Goal: Answer question/provide support: Share knowledge or assist other users

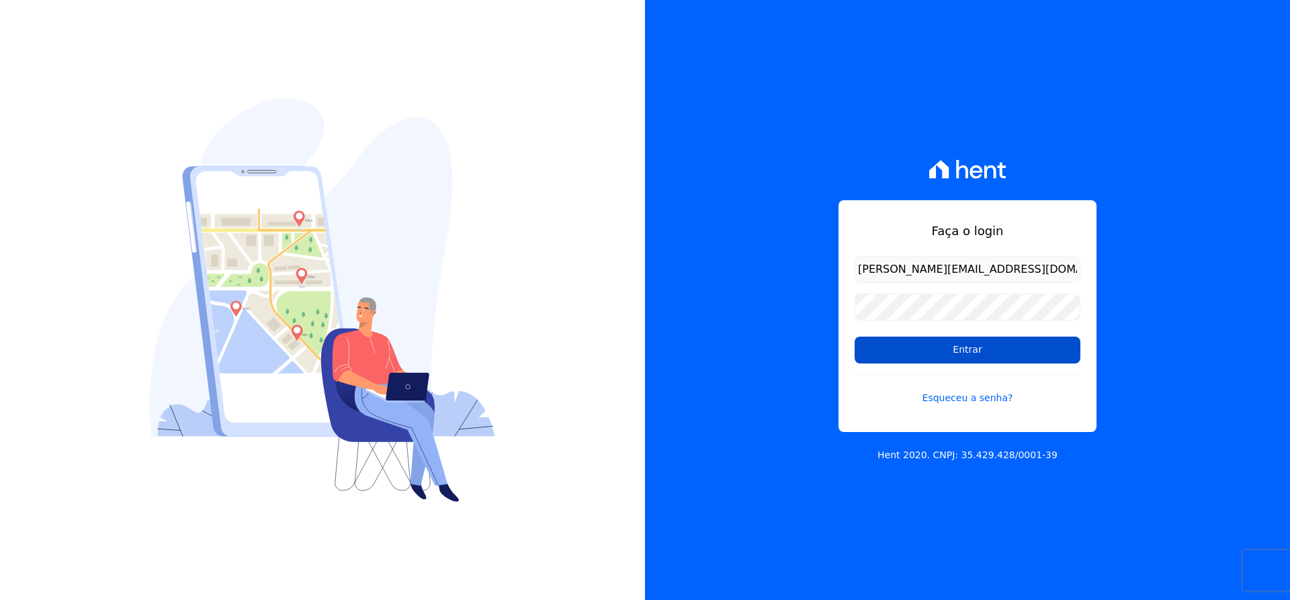
click at [991, 344] on input "Entrar" at bounding box center [968, 350] width 226 height 27
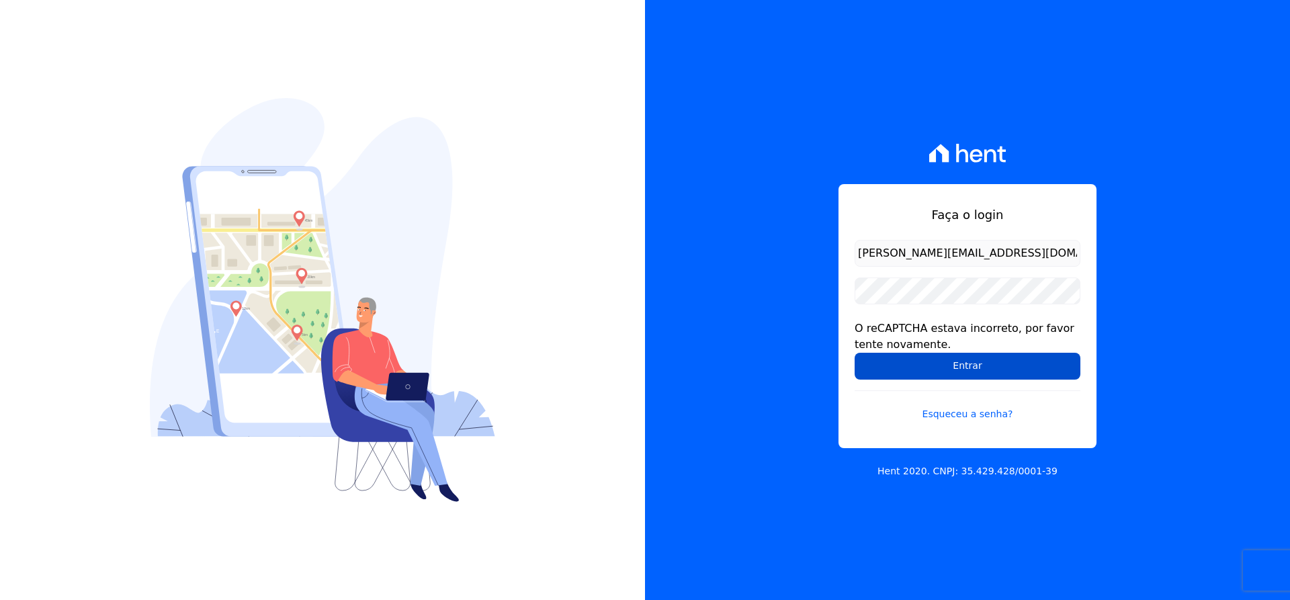
click at [958, 358] on input "Entrar" at bounding box center [968, 366] width 226 height 27
click at [1045, 249] on input "[PERSON_NAME][EMAIL_ADDRESS][DOMAIN_NAME]" at bounding box center [968, 253] width 226 height 27
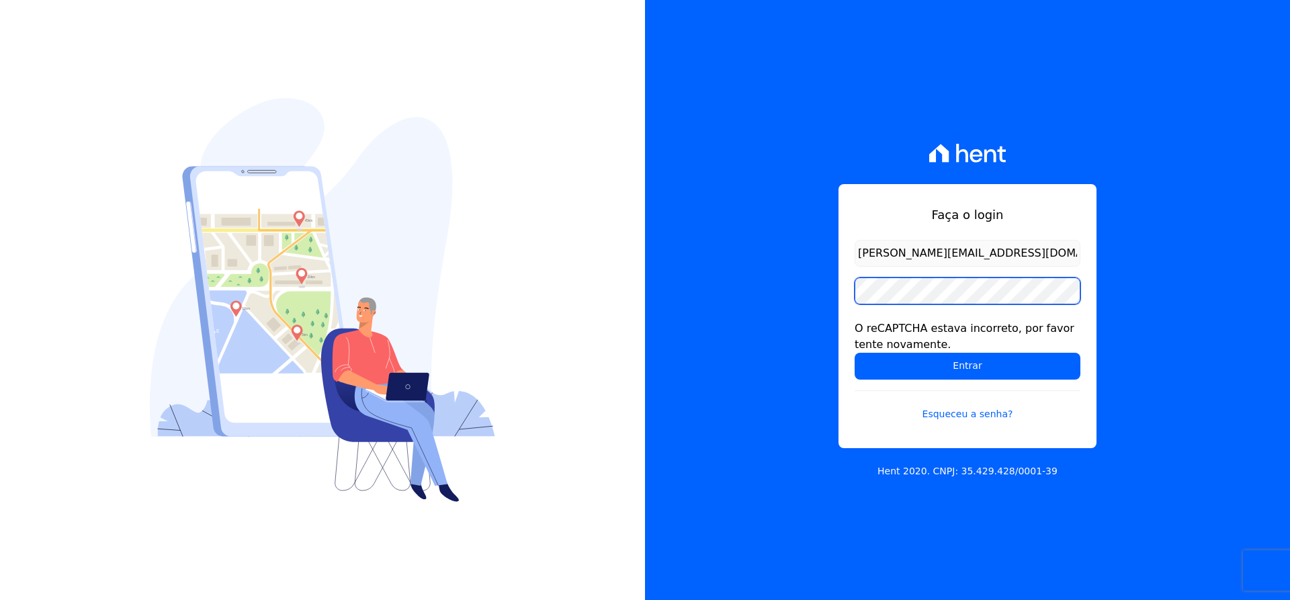
click at [855, 353] on input "Entrar" at bounding box center [968, 366] width 226 height 27
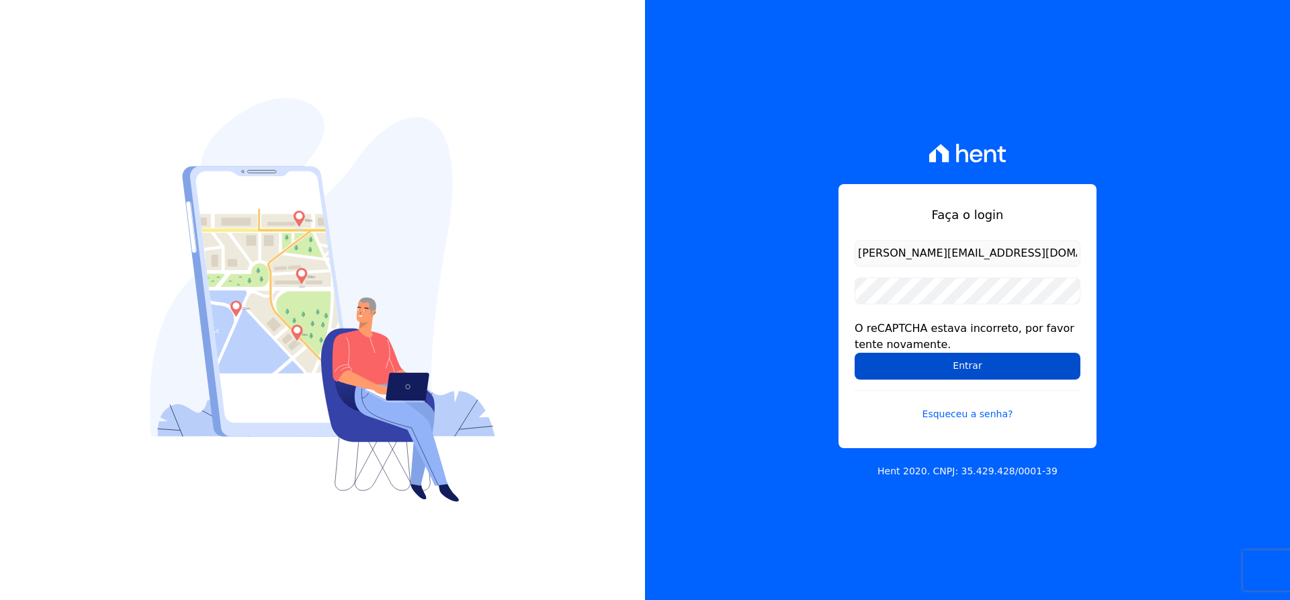
click at [978, 367] on input "Entrar" at bounding box center [968, 366] width 226 height 27
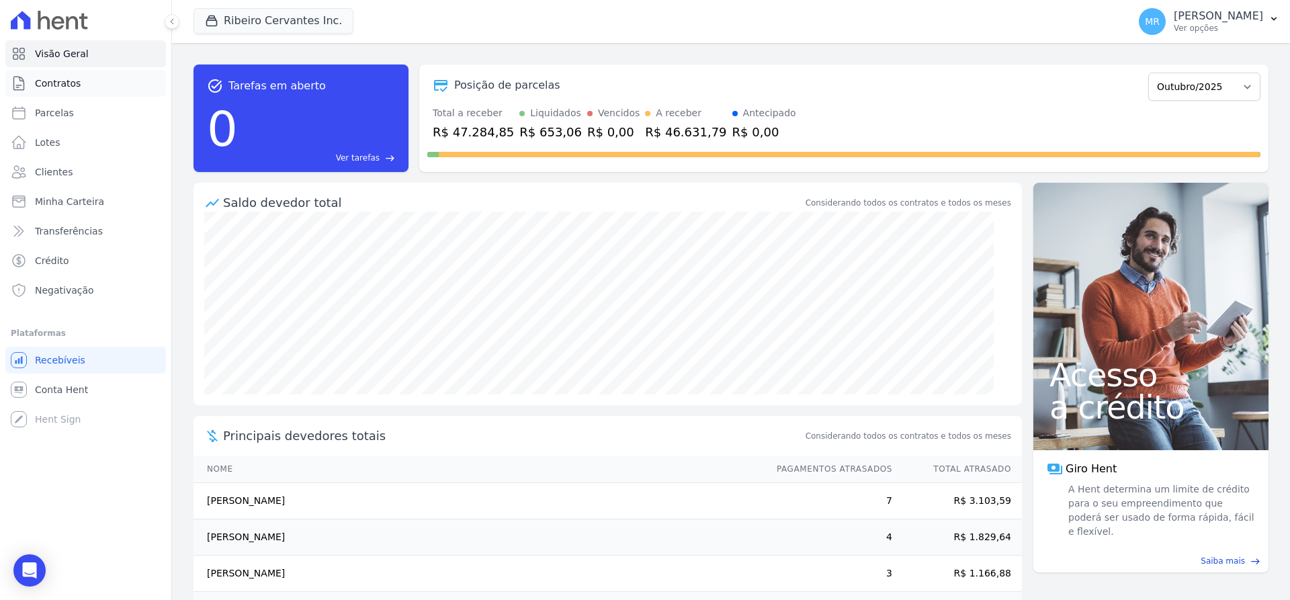
click at [62, 93] on link "Contratos" at bounding box center [85, 83] width 161 height 27
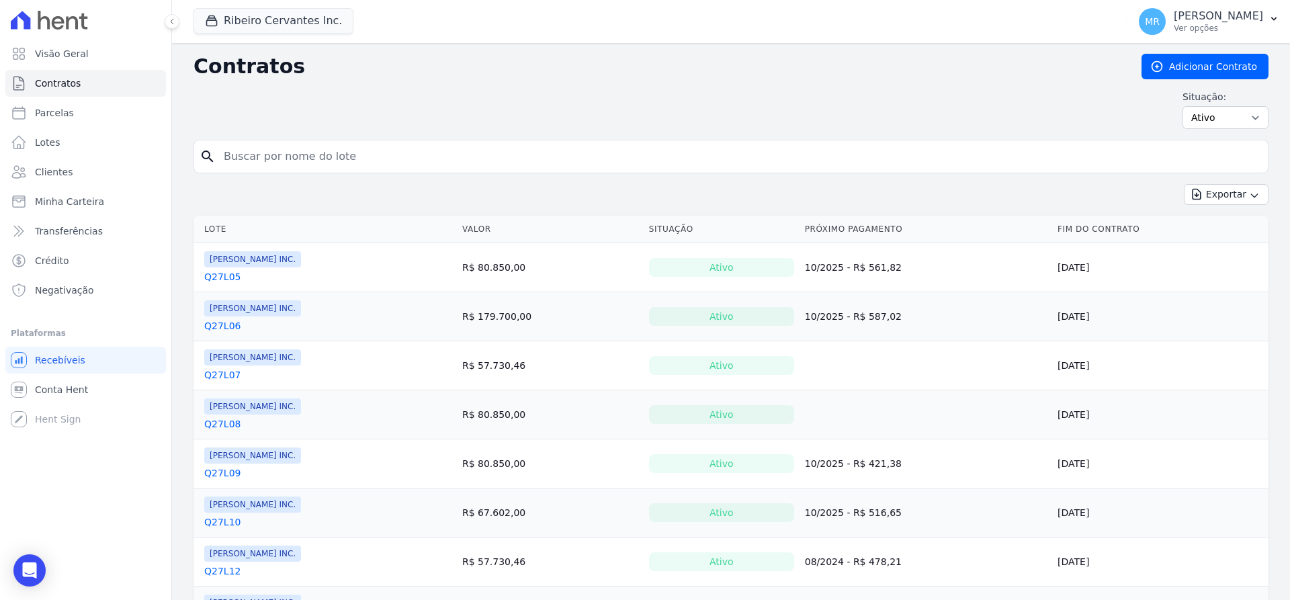
click at [218, 278] on link "Q27L05" at bounding box center [222, 276] width 36 height 13
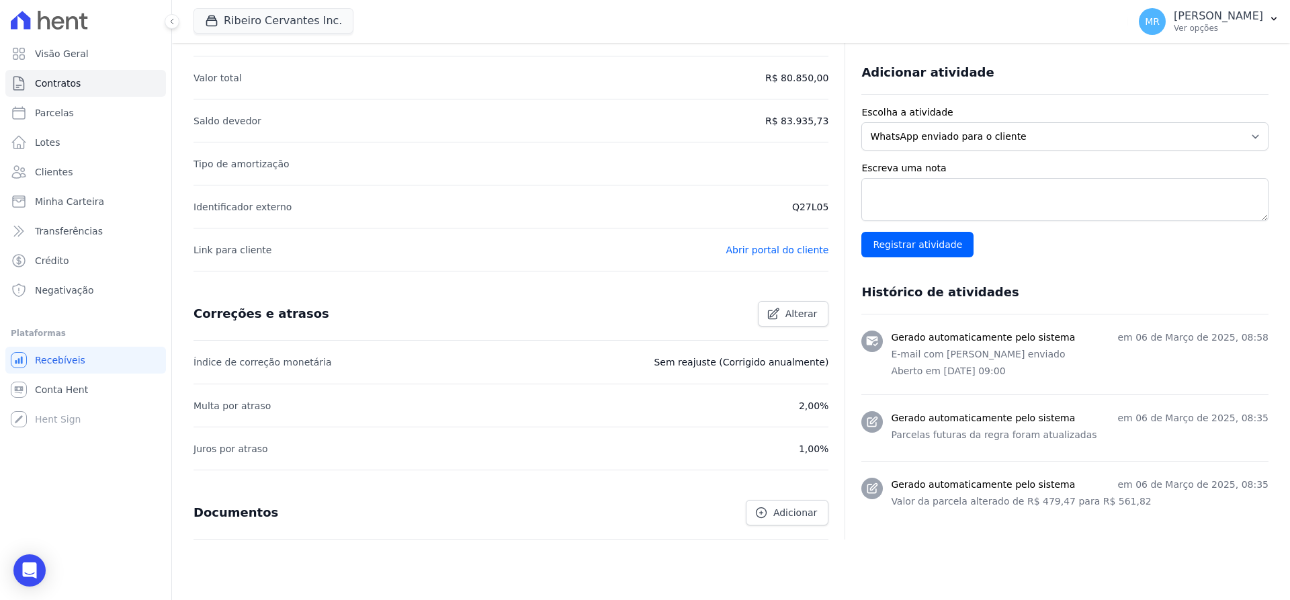
scroll to position [302, 0]
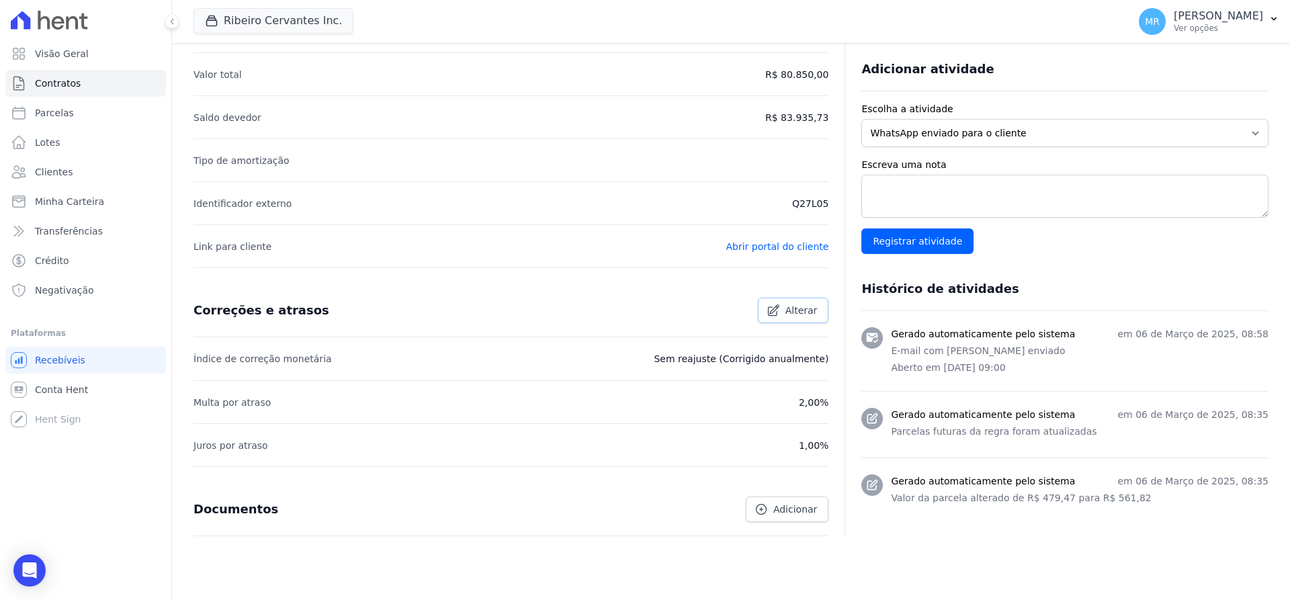
click at [791, 304] on span "Alterar" at bounding box center [802, 310] width 32 height 13
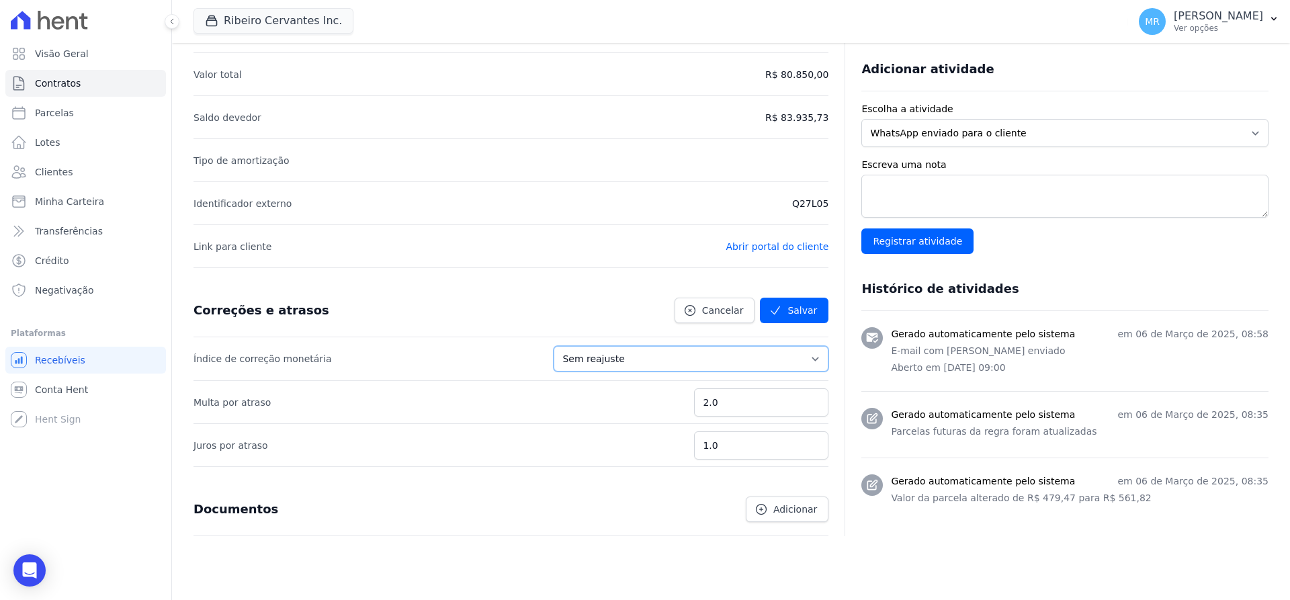
select select "igpm"
click option "IGPM" at bounding box center [0, 0] width 0 height 0
click at [807, 301] on button "Salvar" at bounding box center [794, 311] width 69 height 26
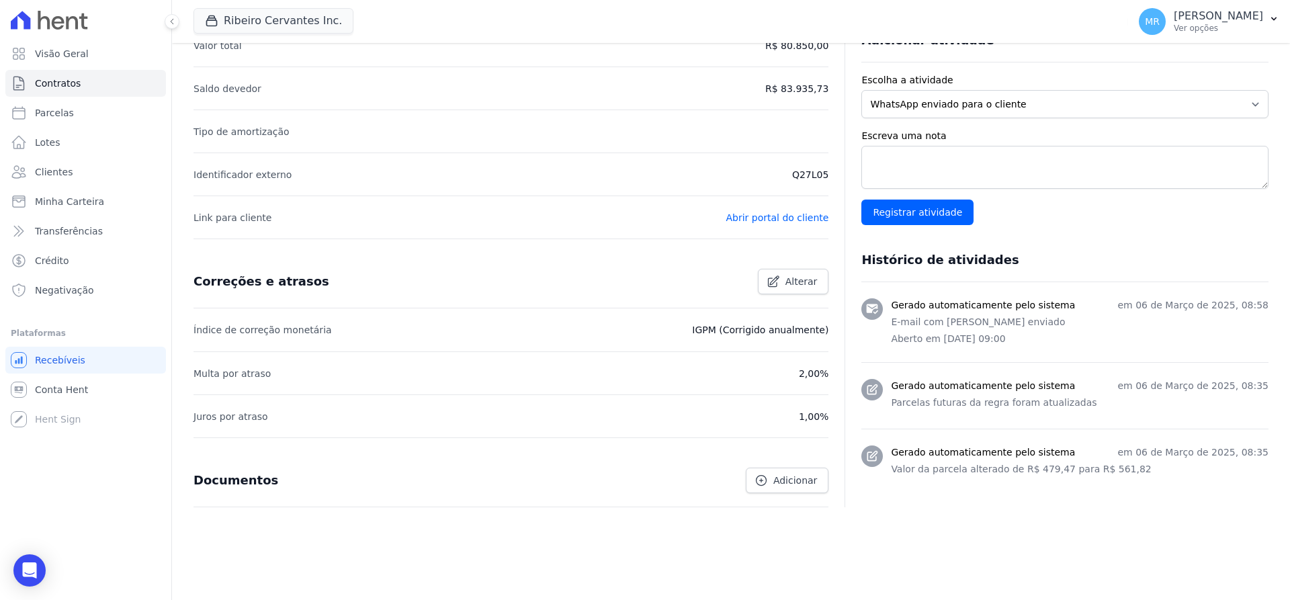
scroll to position [380, 0]
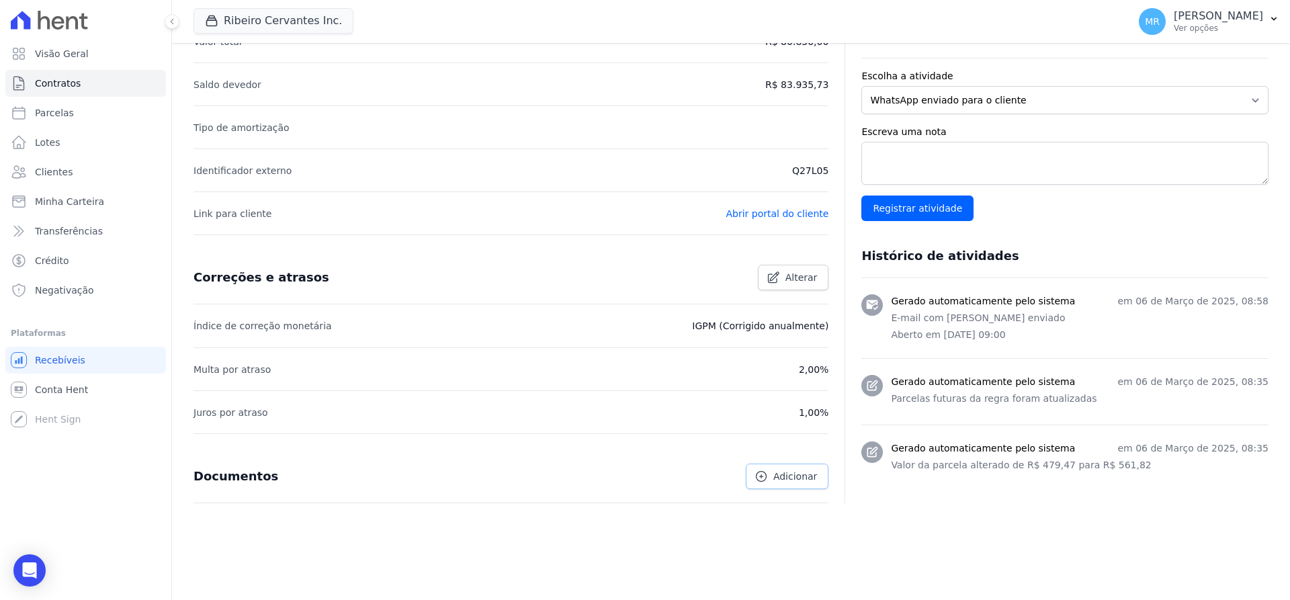
click at [756, 478] on icon at bounding box center [761, 476] width 13 height 13
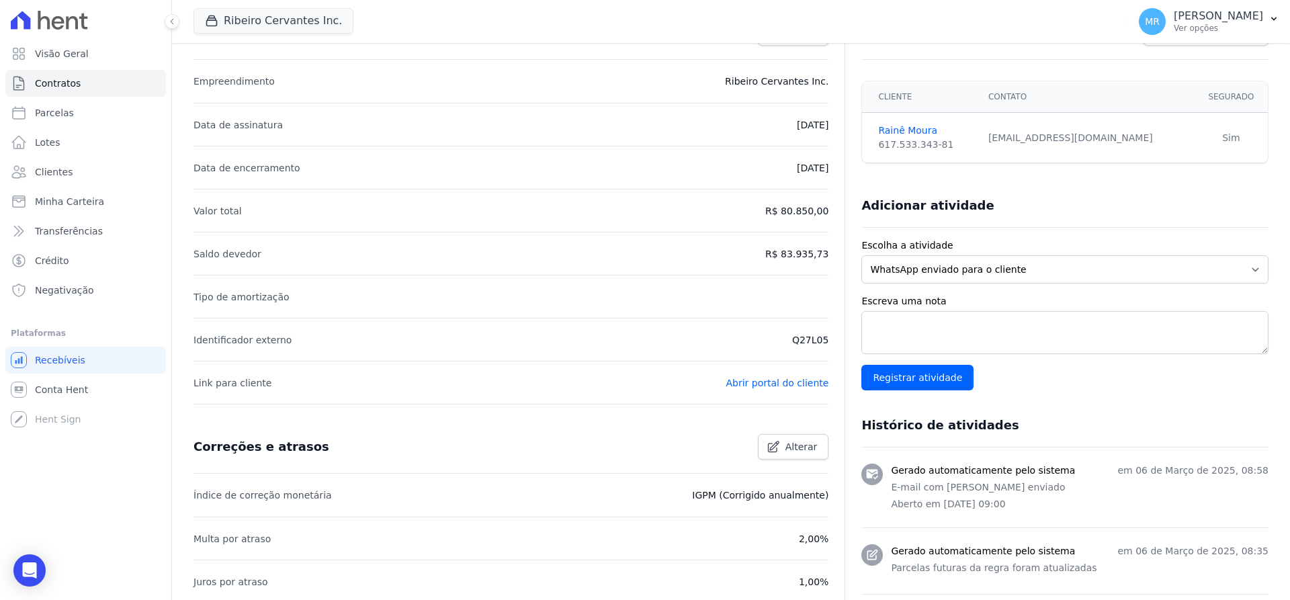
scroll to position [81, 0]
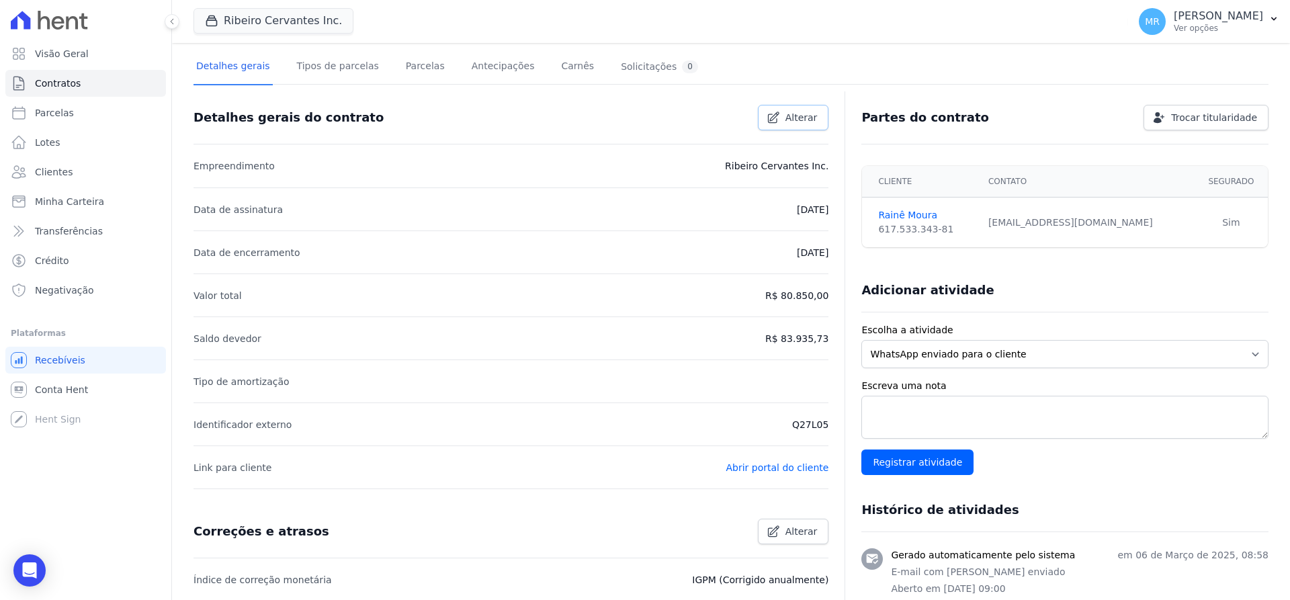
click at [786, 122] on span "Alterar" at bounding box center [802, 117] width 32 height 13
click at [226, 387] on p "Tipo de amortização" at bounding box center [242, 382] width 96 height 16
click at [795, 471] on link "Abrir portal do cliente" at bounding box center [777, 467] width 103 height 11
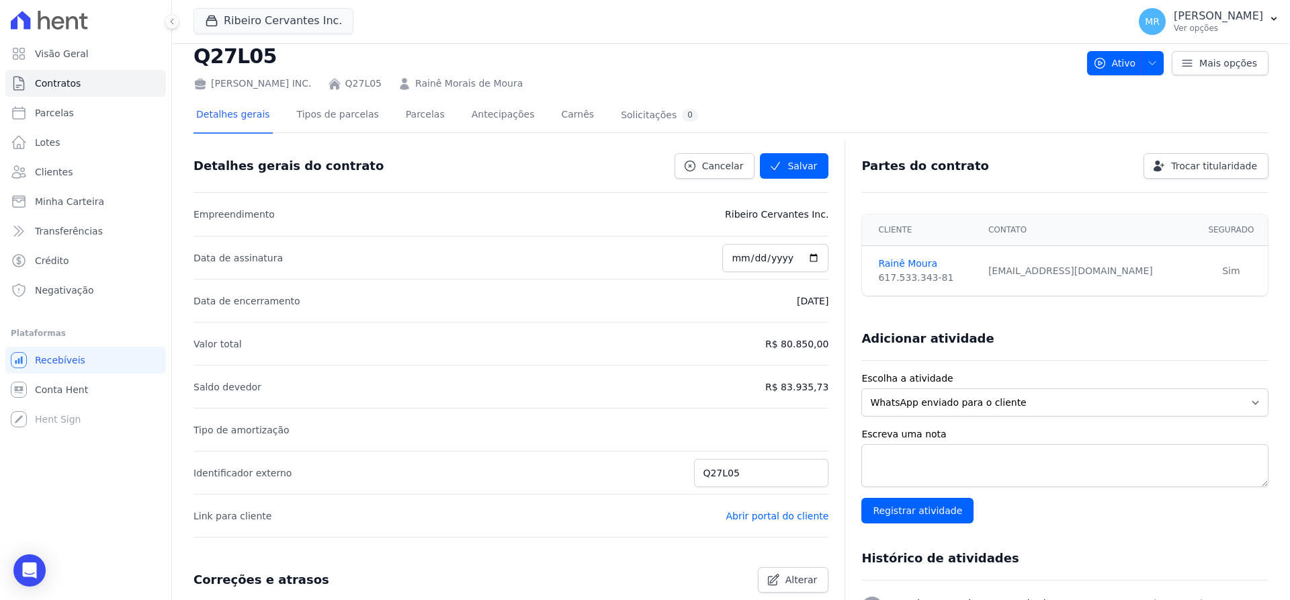
scroll to position [0, 0]
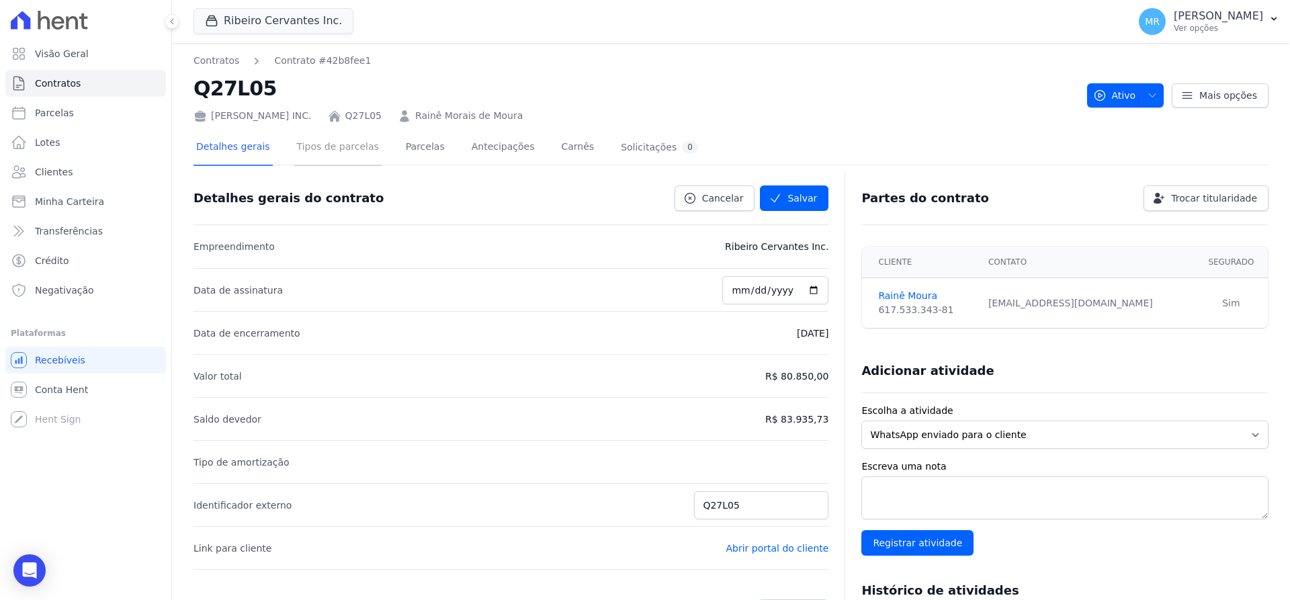
click at [349, 146] on link "Tipos de parcelas" at bounding box center [337, 148] width 87 height 36
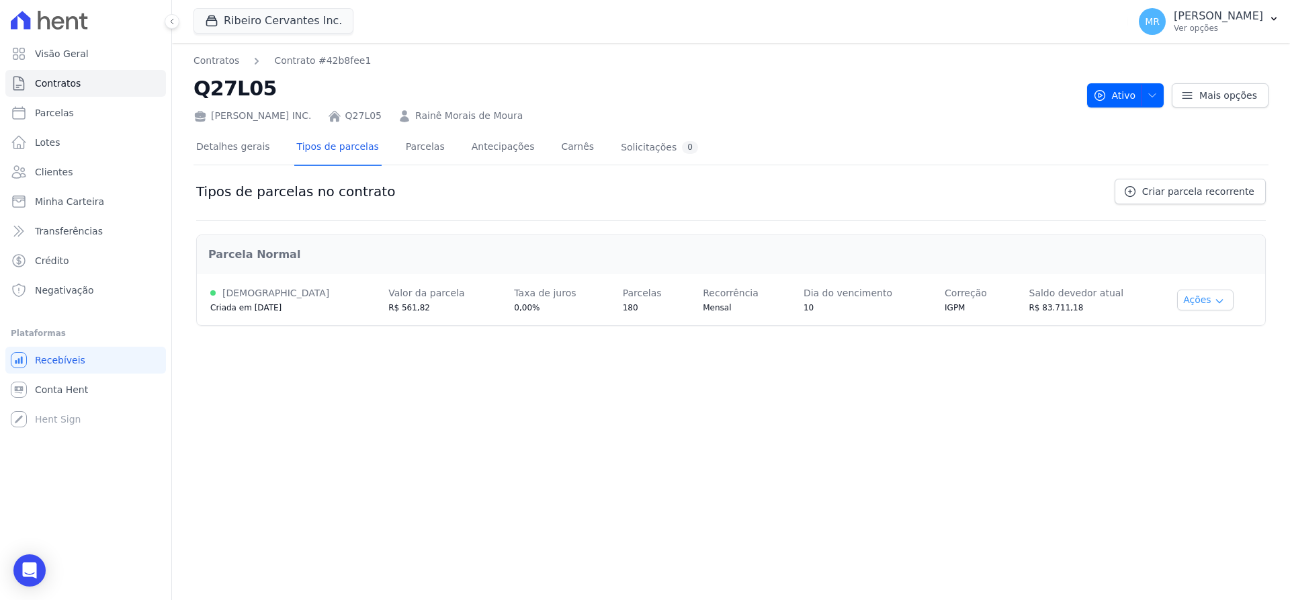
click at [1218, 303] on button "Ações" at bounding box center [1205, 300] width 56 height 21
click at [987, 301] on div "IGPM" at bounding box center [973, 307] width 57 height 13
click at [1251, 95] on span "Mais opções" at bounding box center [1229, 95] width 58 height 13
click at [807, 259] on h2 "Parcela Normal" at bounding box center [731, 255] width 1046 height 16
click at [514, 298] on span "Taxa de juros" at bounding box center [545, 293] width 62 height 11
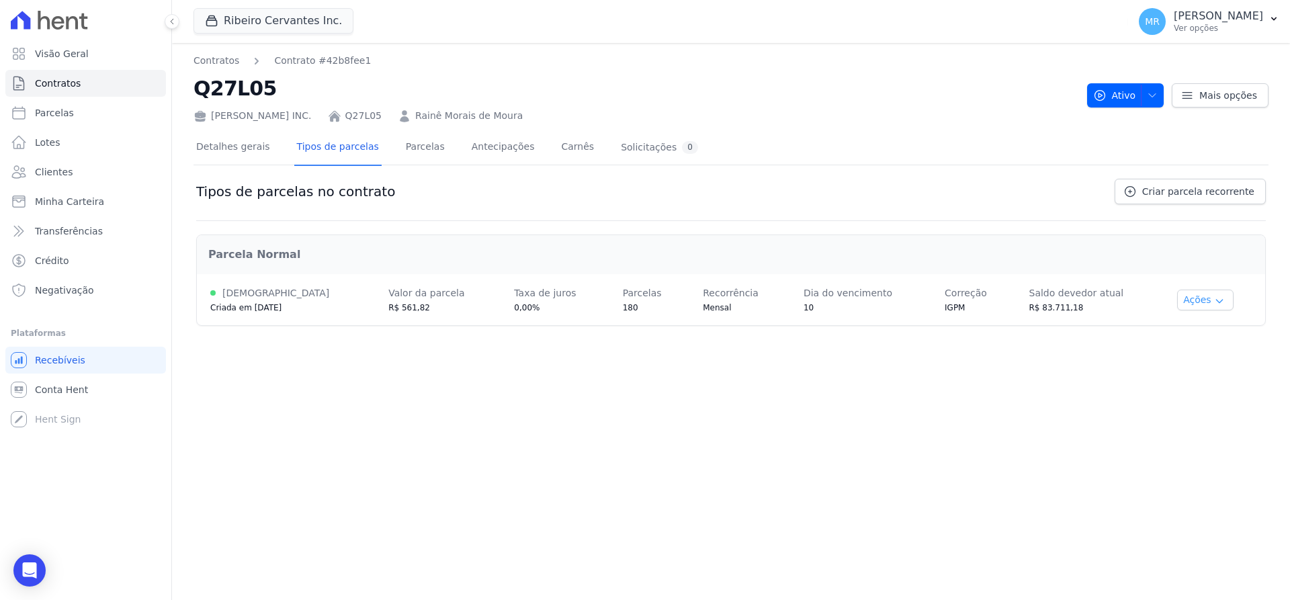
click at [1216, 300] on icon "button" at bounding box center [1219, 301] width 6 height 3
click at [1183, 331] on span "Ver detalhes" at bounding box center [1193, 325] width 103 height 16
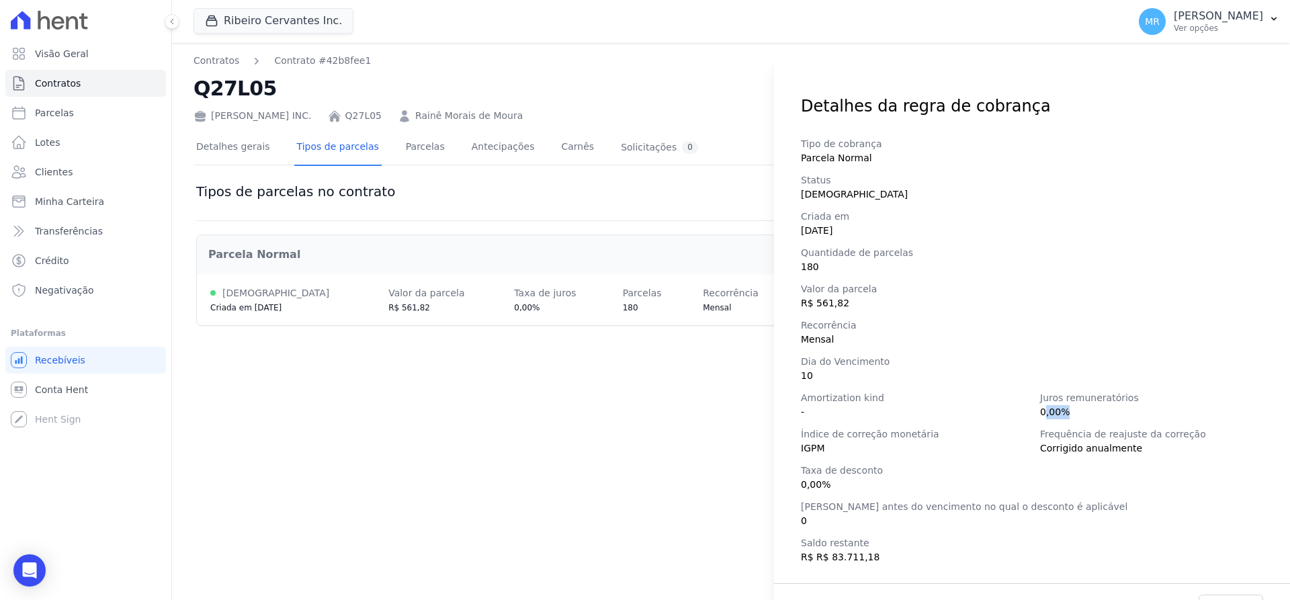
drag, startPoint x: 1036, startPoint y: 411, endPoint x: 1063, endPoint y: 420, distance: 29.1
click at [1063, 420] on div "Tipo de cobrança Parcela Normal Status Ativa Criada em 15/02/2023 Quantidade de…" at bounding box center [1032, 350] width 516 height 465
click at [35, 565] on icon "Open Intercom Messenger" at bounding box center [29, 570] width 15 height 17
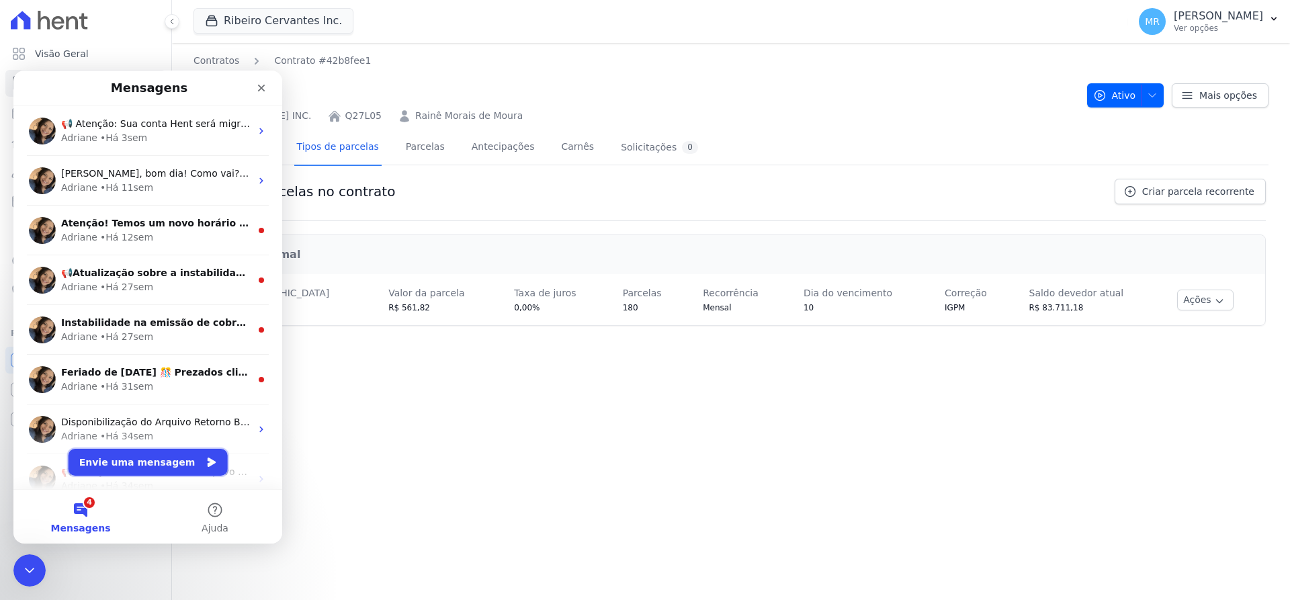
click at [121, 465] on button "Envie uma mensagem" at bounding box center [148, 462] width 159 height 27
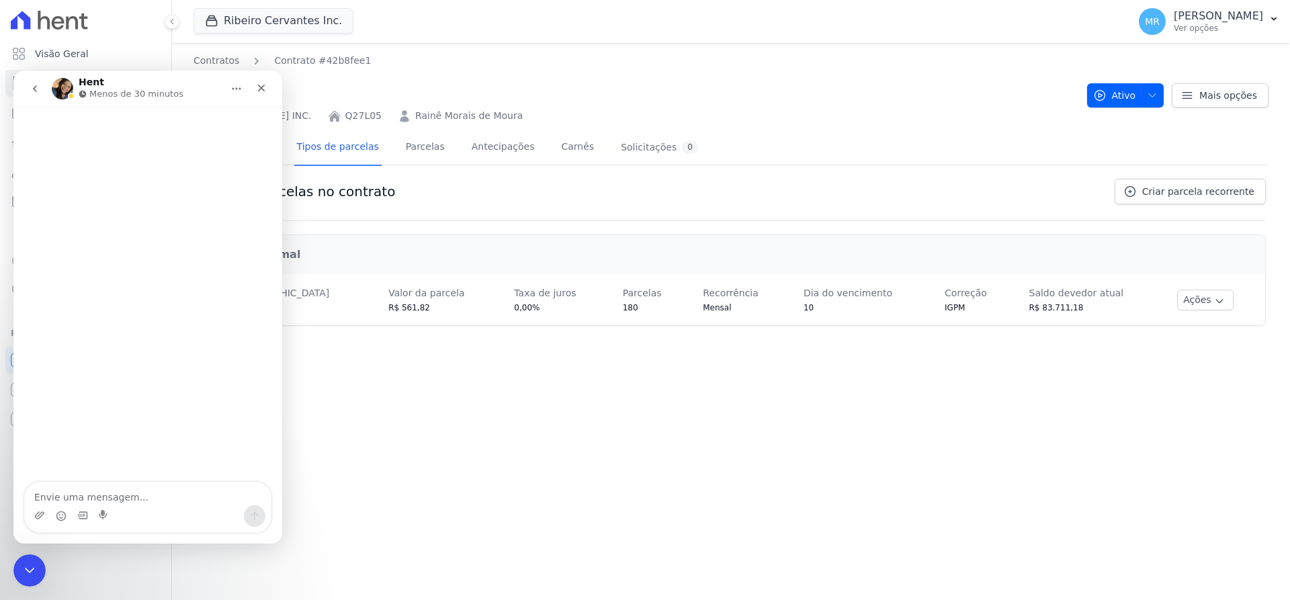
click at [112, 495] on textarea "Envie uma mensagem..." at bounding box center [148, 494] width 246 height 23
type textarea "Bom dia! Tudo bem?"
type textarea "Precisa"
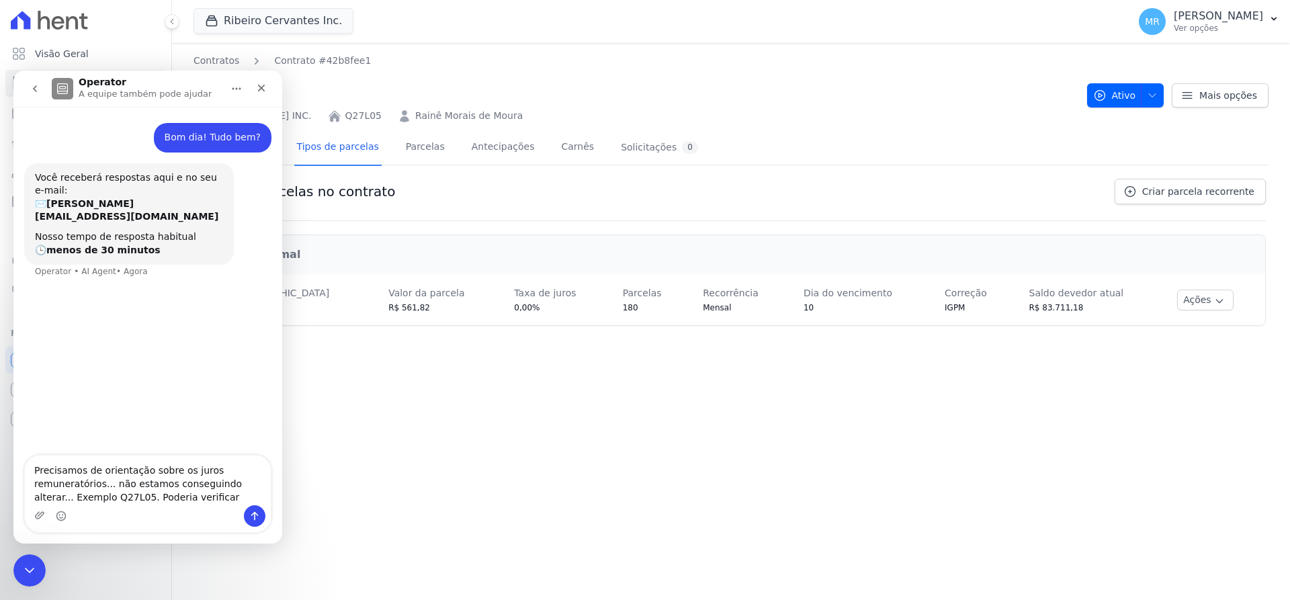
type textarea "Precisamos de orientação sobre os juros remuneratórios... não estamos conseguin…"
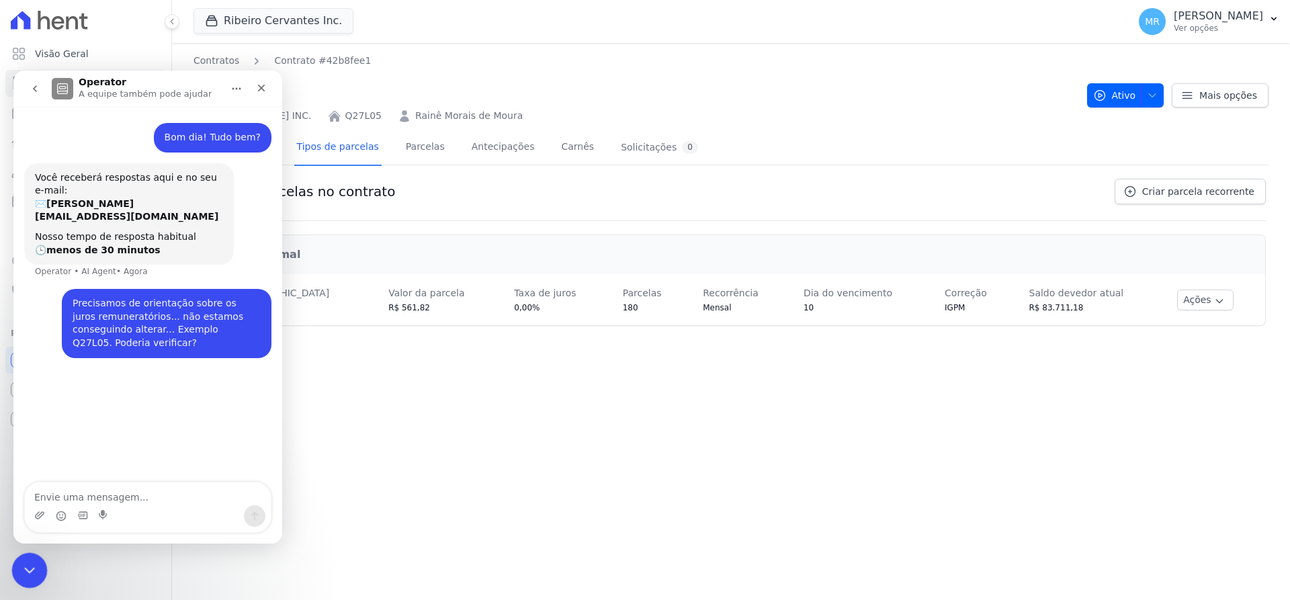
drag, startPoint x: 13, startPoint y: 571, endPoint x: 397, endPoint y: 1007, distance: 580.9
click at [13, 571] on div "Encerramento do Messenger da Intercom" at bounding box center [27, 568] width 32 height 32
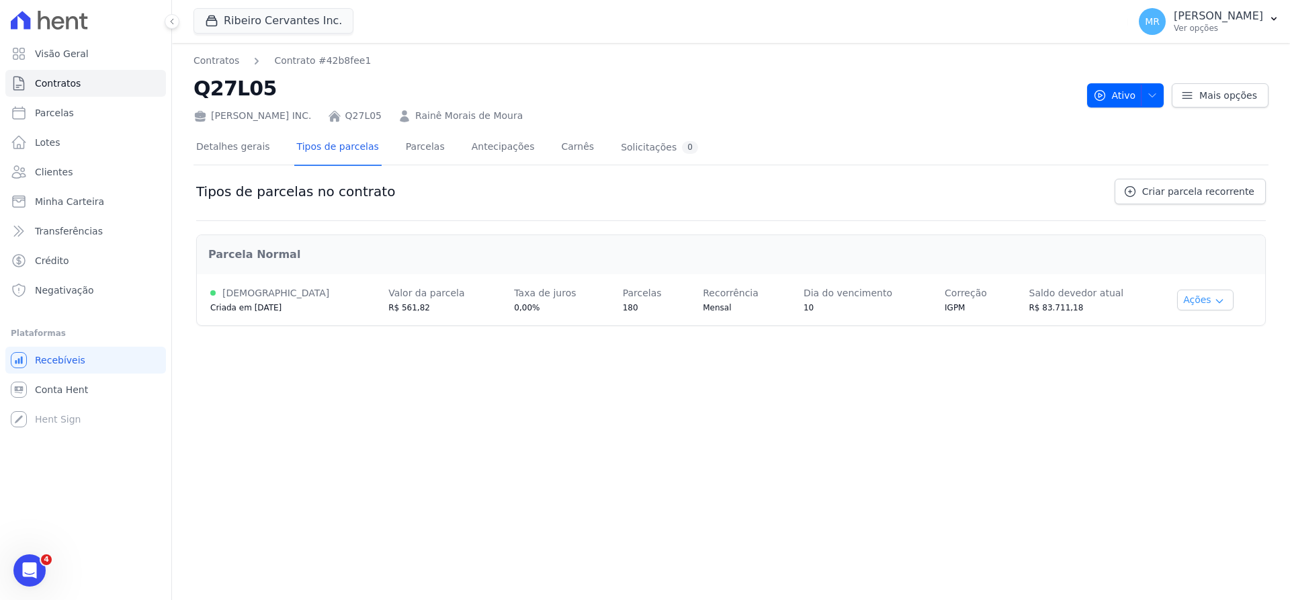
click at [1214, 303] on icon "button" at bounding box center [1219, 301] width 11 height 11
click at [1194, 323] on span "Ver detalhes" at bounding box center [1193, 325] width 103 height 16
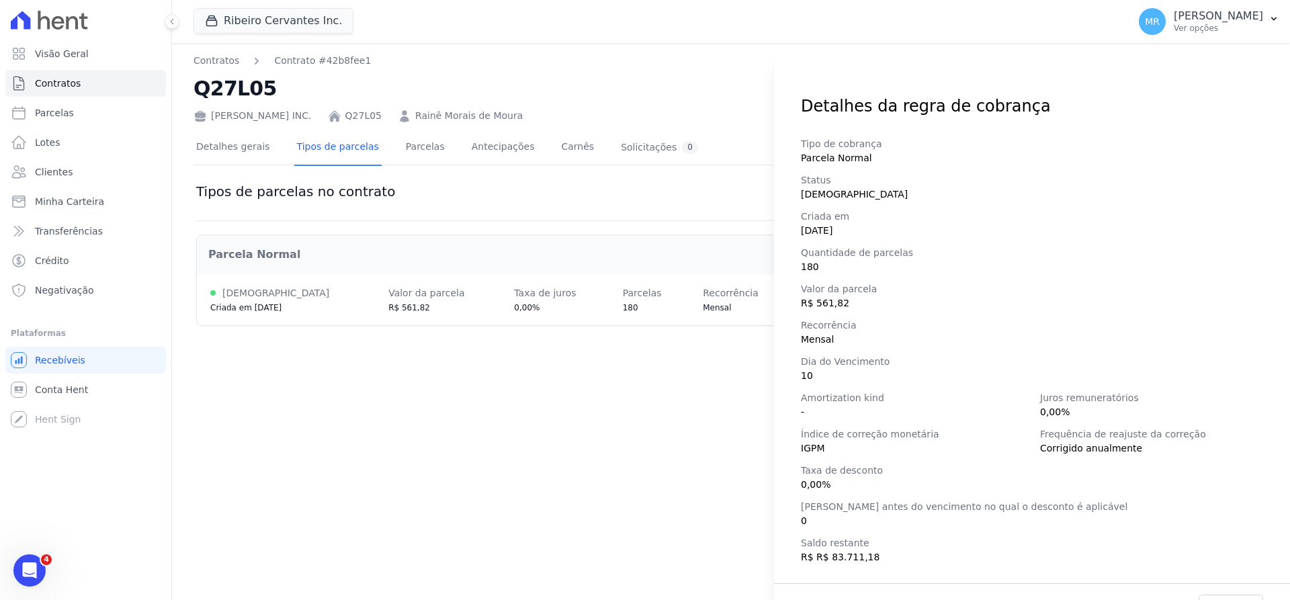
click at [719, 423] on div "Detalhes da regra de cobrança Tipo de cobrança Parcela Normal Status Ativa Cria…" at bounding box center [645, 300] width 1290 height 600
click at [220, 148] on div "Detalhes da regra de cobrança Tipo de cobrança Parcela Normal Status Ativa Cria…" at bounding box center [645, 300] width 1290 height 600
click at [233, 149] on div "Detalhes da regra de cobrança Tipo de cobrança Parcela Normal Status Ativa Cria…" at bounding box center [645, 300] width 1290 height 600
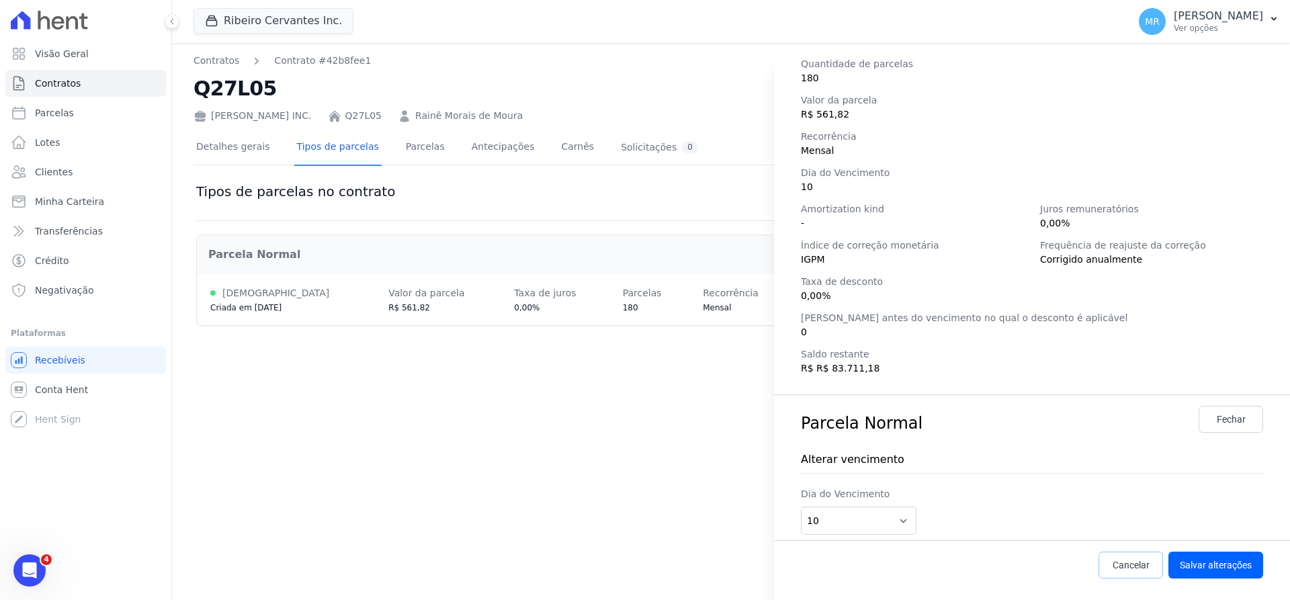
click at [1117, 562] on span "Cancelar" at bounding box center [1131, 564] width 37 height 13
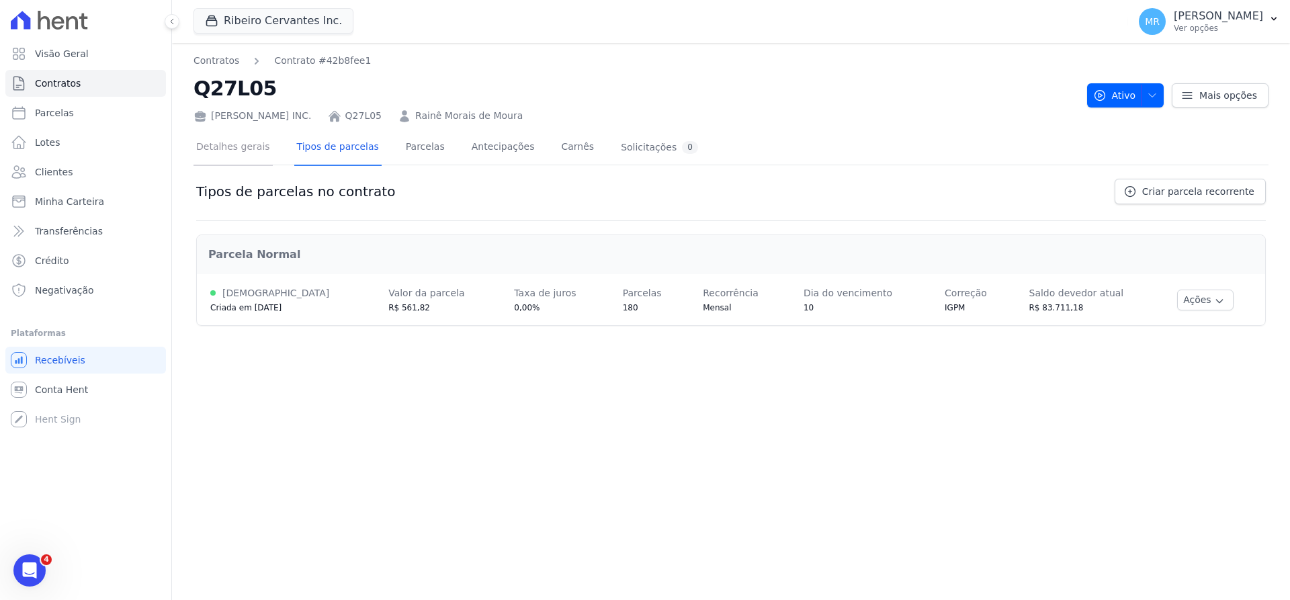
click at [243, 153] on link "Detalhes gerais" at bounding box center [233, 148] width 79 height 36
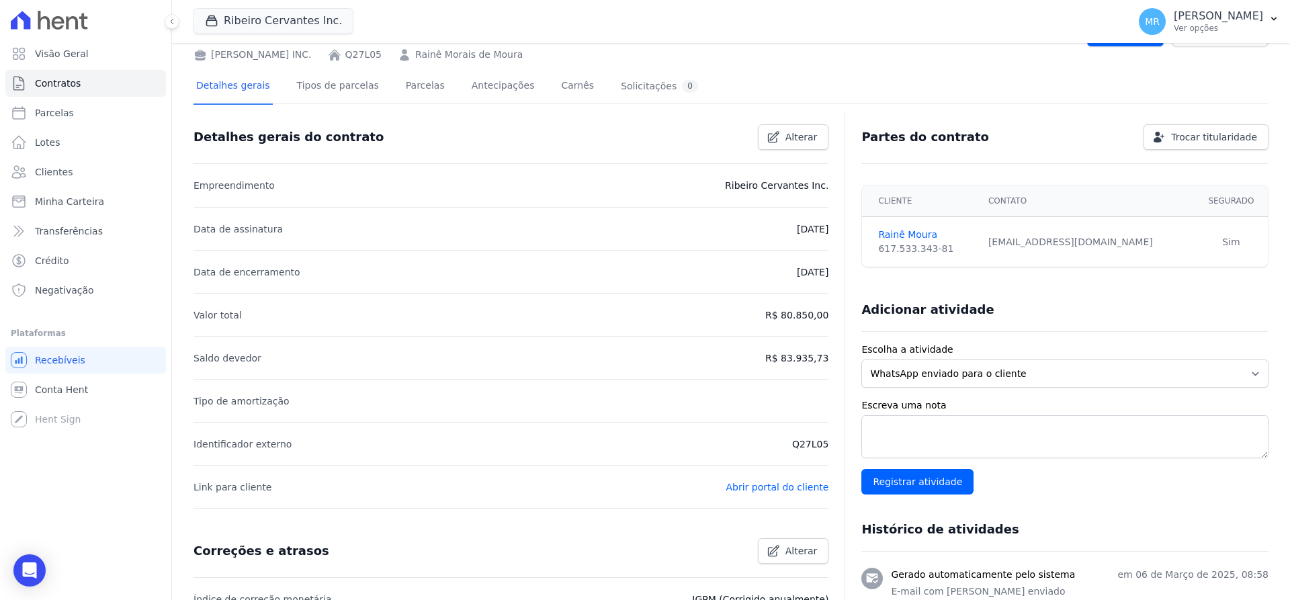
scroll to position [85, 0]
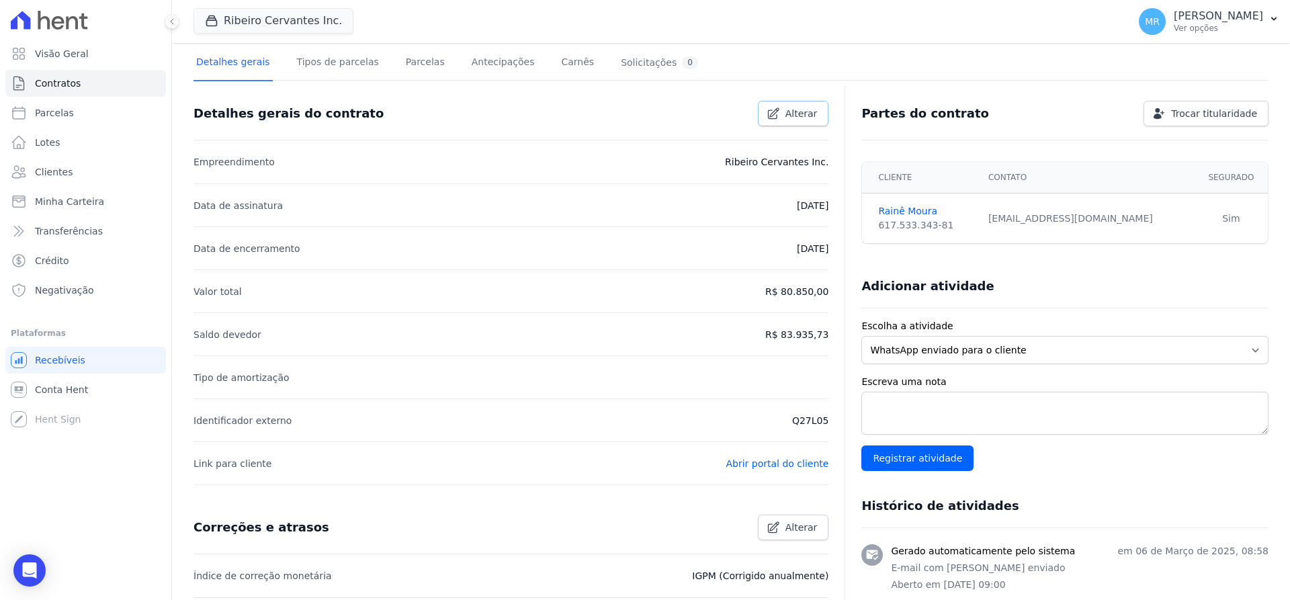
click at [774, 124] on link "Alterar" at bounding box center [793, 114] width 71 height 26
click at [700, 110] on link "Cancelar" at bounding box center [715, 114] width 81 height 26
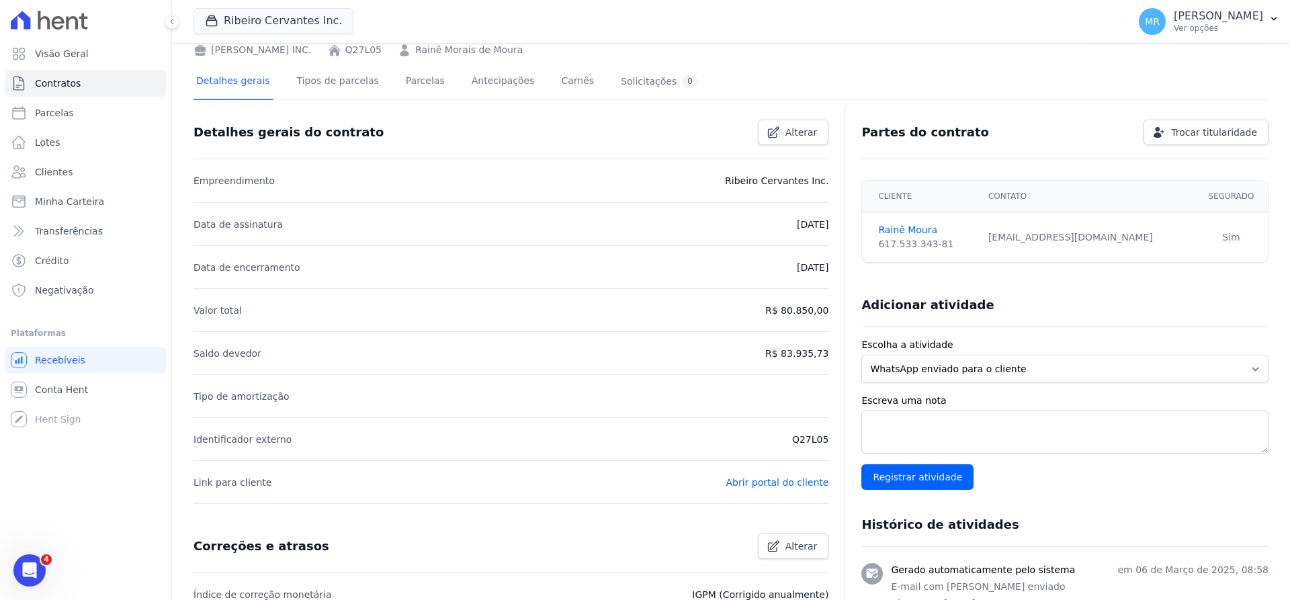
scroll to position [0, 0]
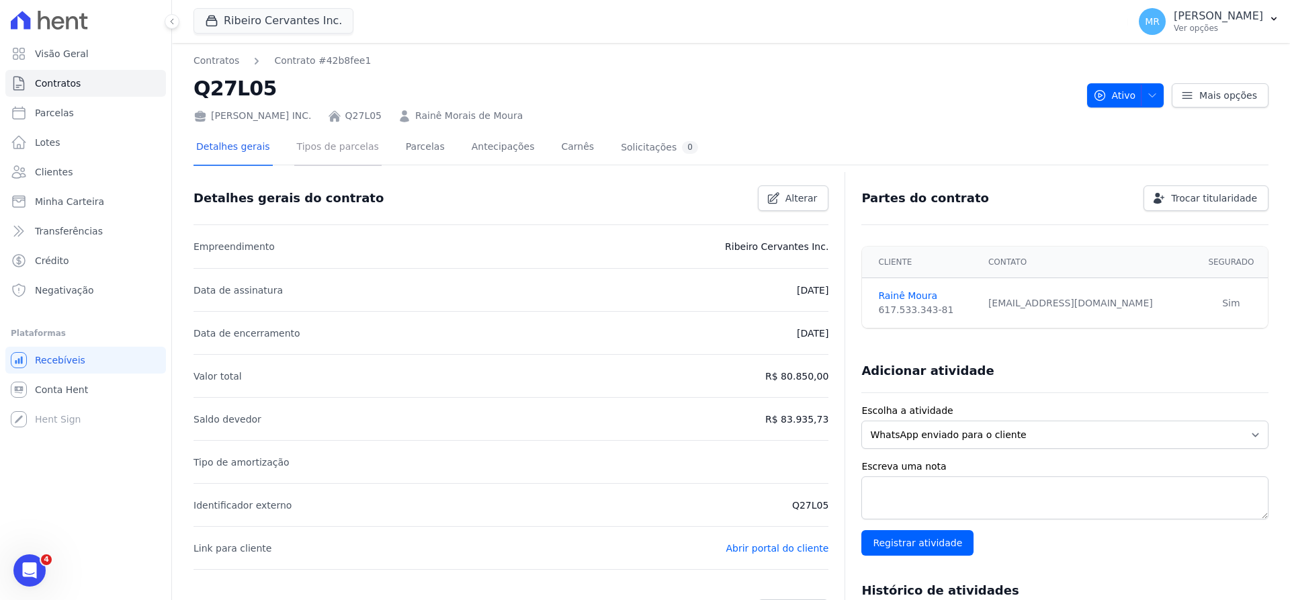
click at [335, 141] on link "Tipos de parcelas" at bounding box center [337, 148] width 87 height 36
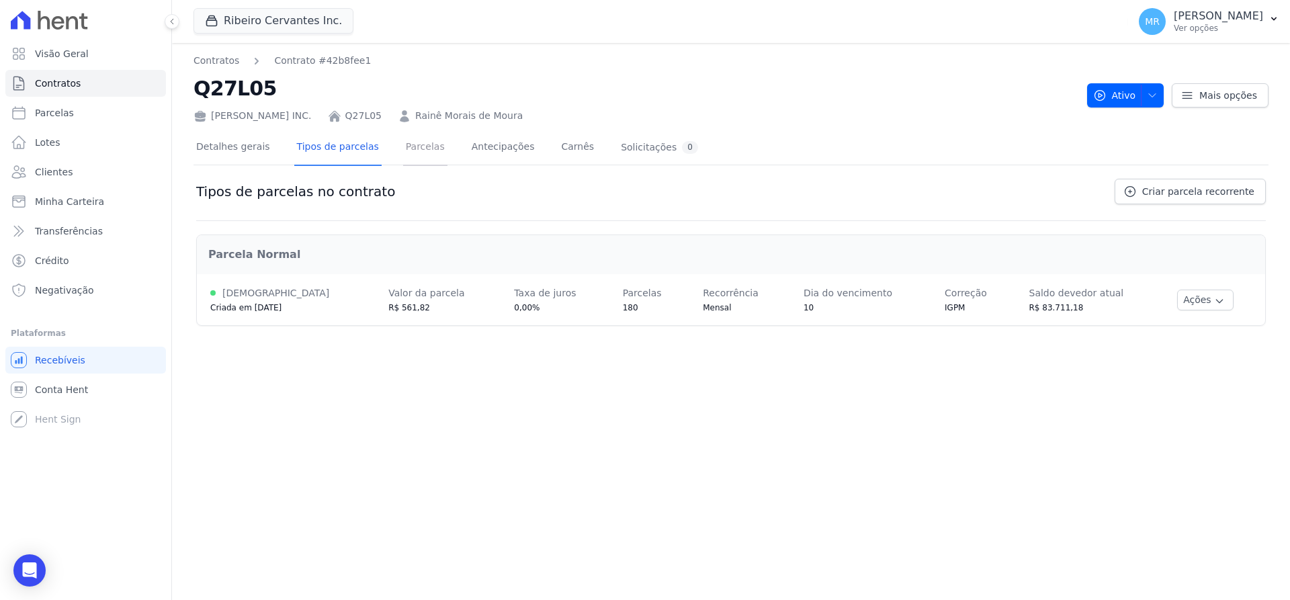
click at [417, 147] on link "Parcelas" at bounding box center [425, 148] width 44 height 36
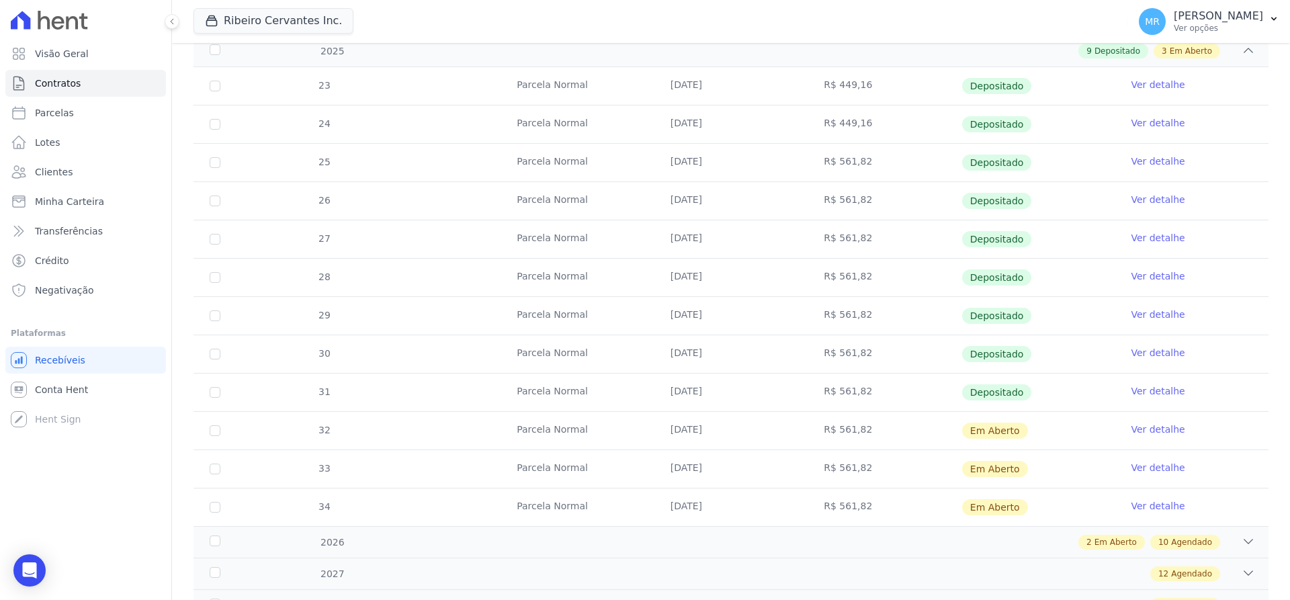
scroll to position [339, 0]
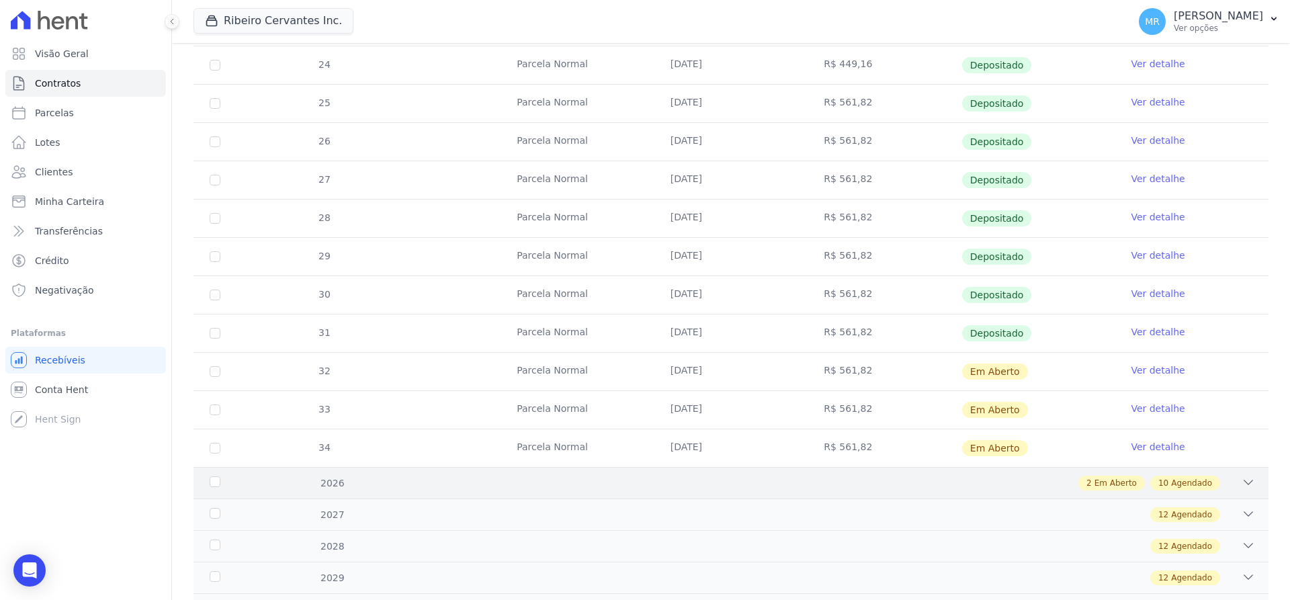
click at [1223, 490] on div "2 Em Aberto 10 Agendado" at bounding box center [783, 483] width 943 height 15
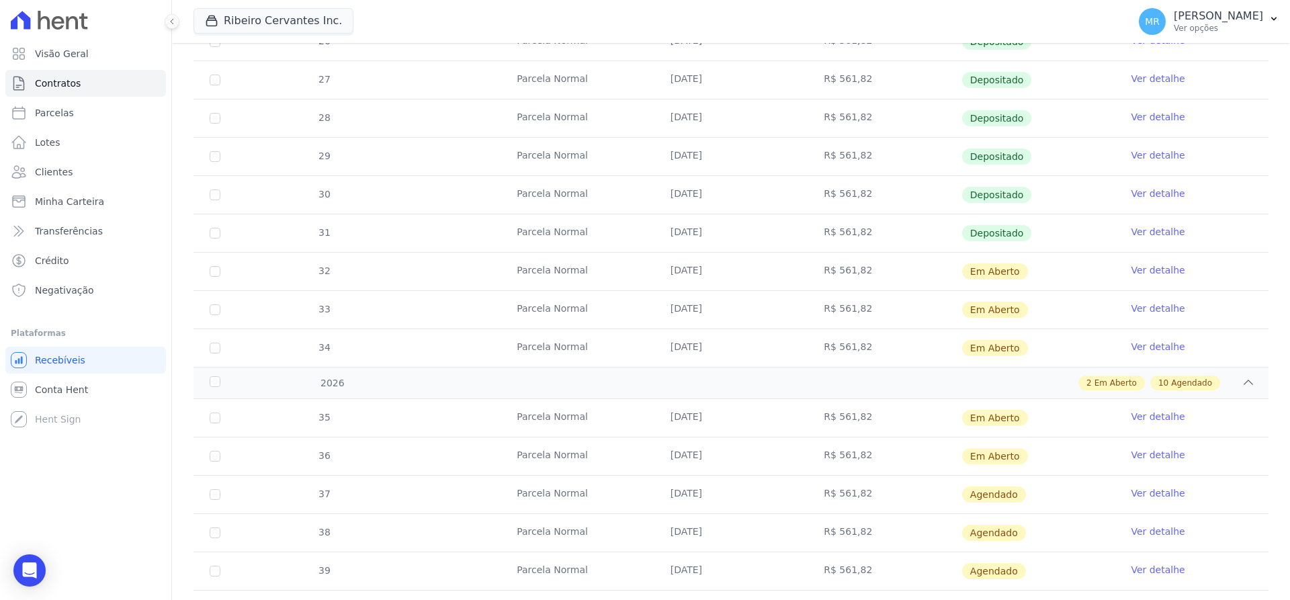
scroll to position [436, 0]
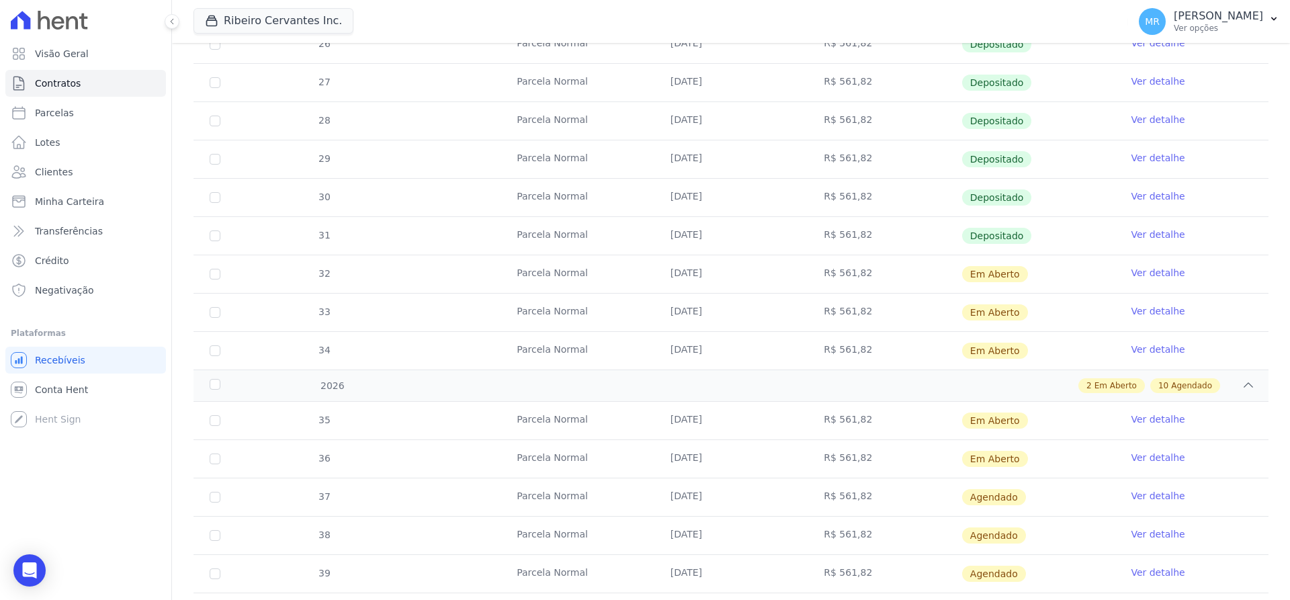
drag, startPoint x: 815, startPoint y: 494, endPoint x: 874, endPoint y: 498, distance: 58.6
click at [874, 498] on td "R$ 561,82" at bounding box center [885, 497] width 154 height 38
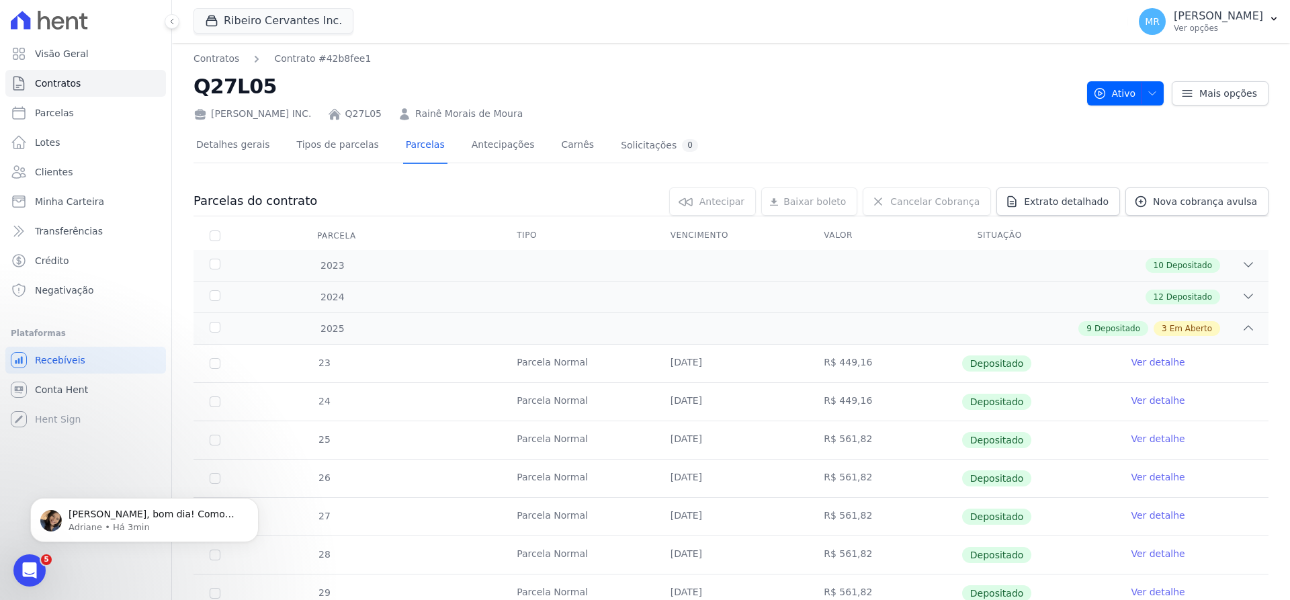
scroll to position [0, 0]
click at [73, 54] on span "Visão Geral" at bounding box center [62, 53] width 54 height 13
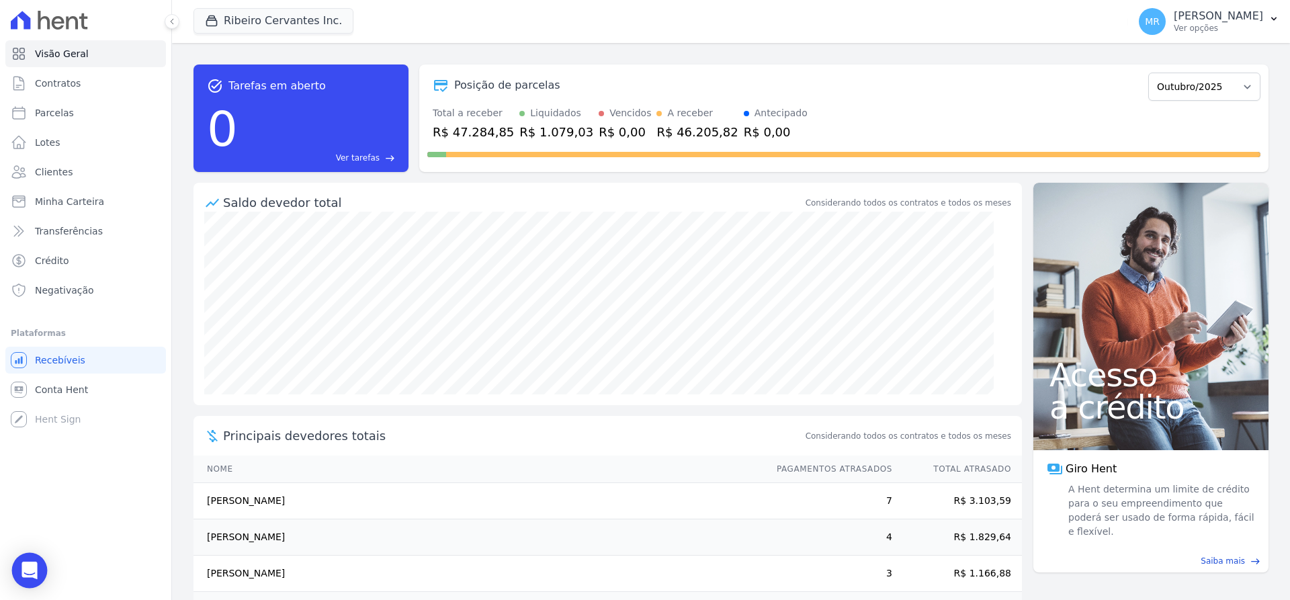
click at [22, 567] on icon "Open Intercom Messenger" at bounding box center [29, 570] width 17 height 17
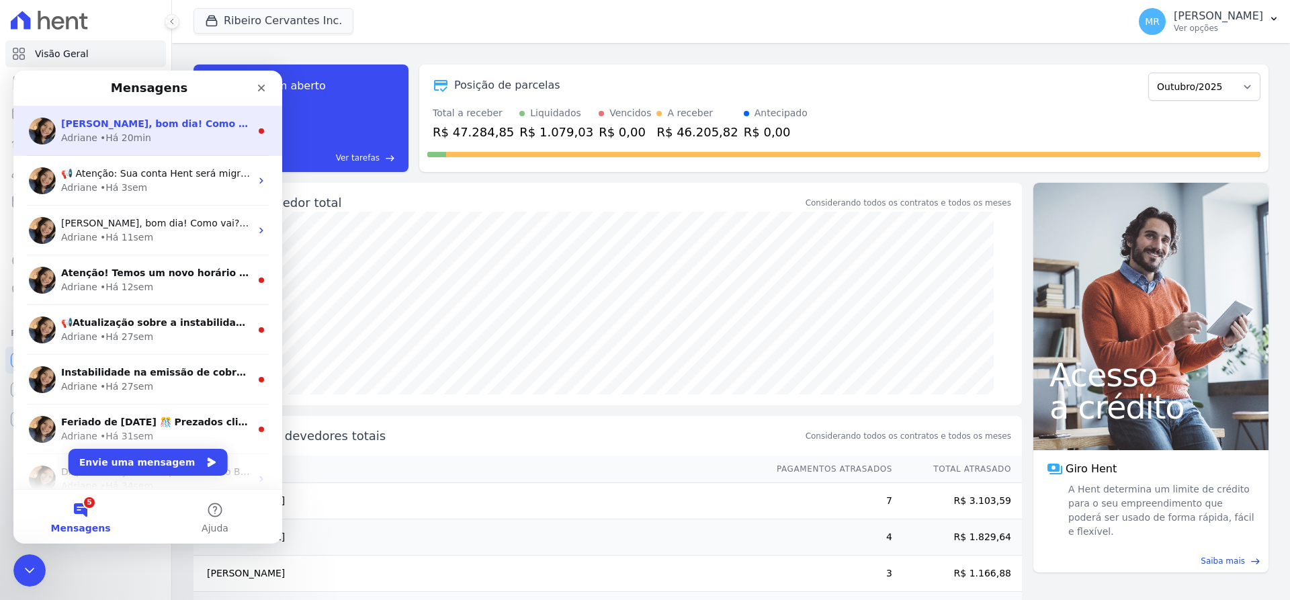
click at [144, 131] on div "Adriane • Há 20min" at bounding box center [156, 138] width 190 height 14
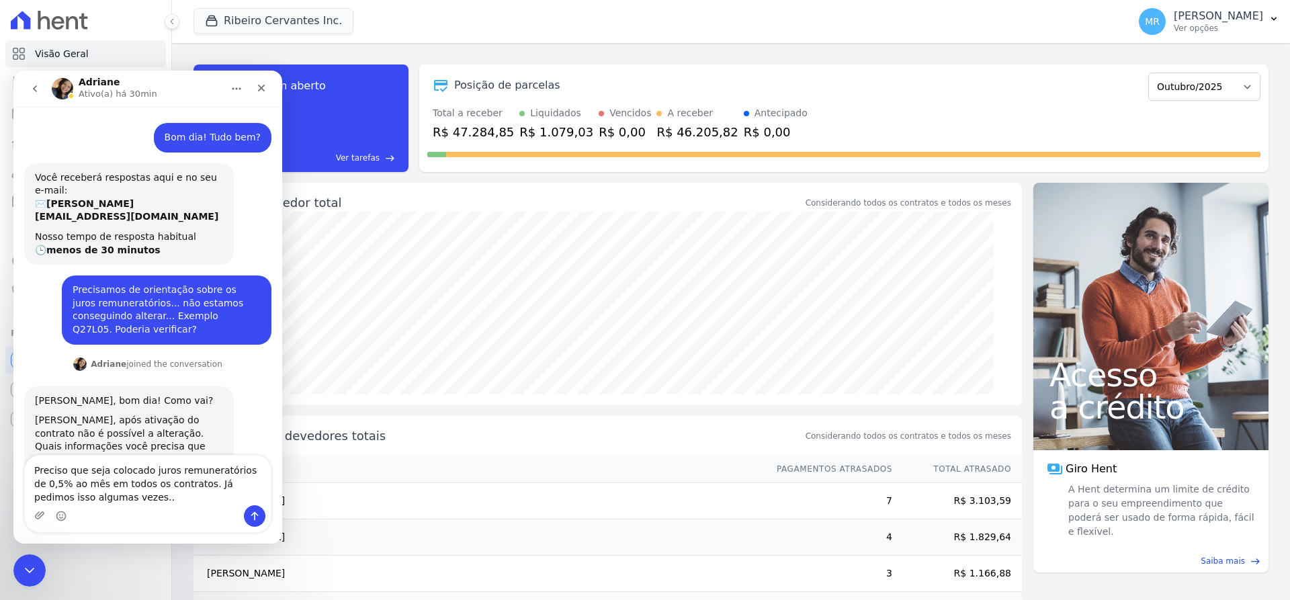
type textarea "Preciso que seja colocado juros remuneratórios de 0,5% ao mês em todos os contr…"
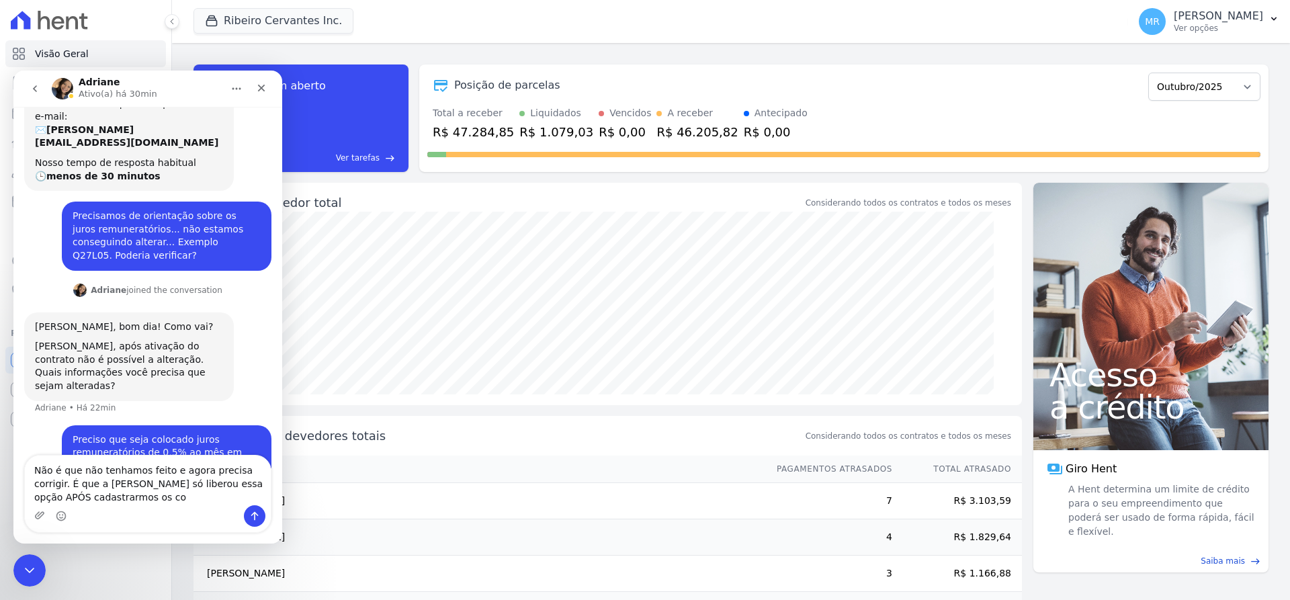
scroll to position [75, 0]
type textarea "Não é que não tenhamos feito e agora precisa corrigir. É que a Hent só liberou …"
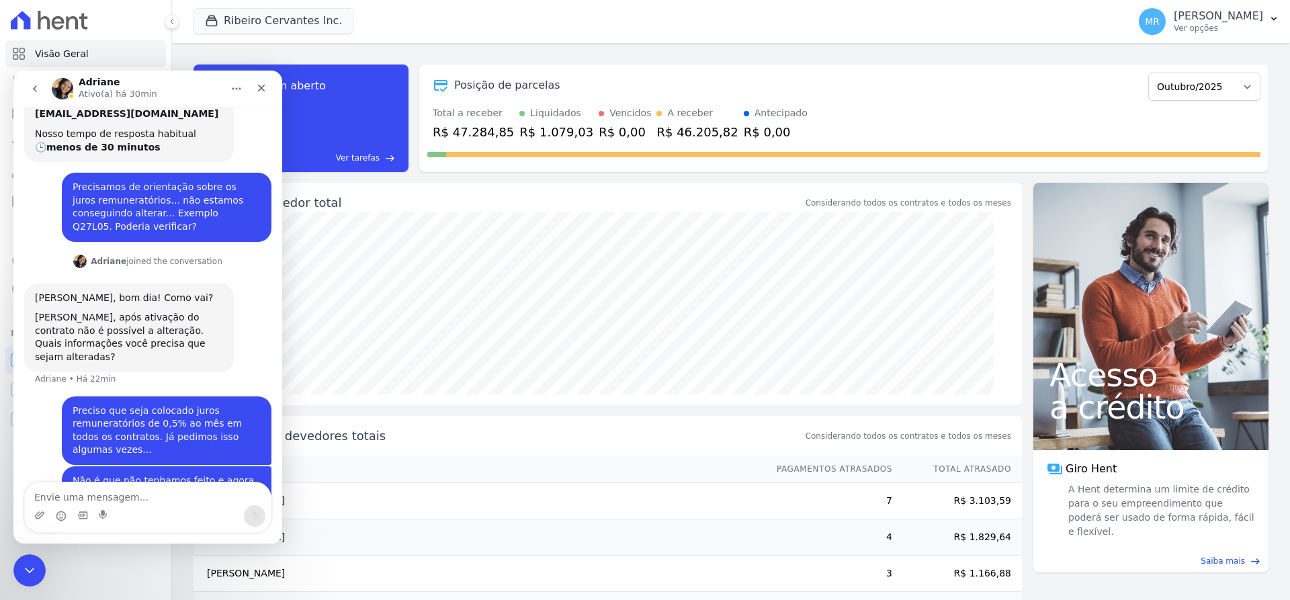
scroll to position [104, 0]
type textarea "Entendeu?"
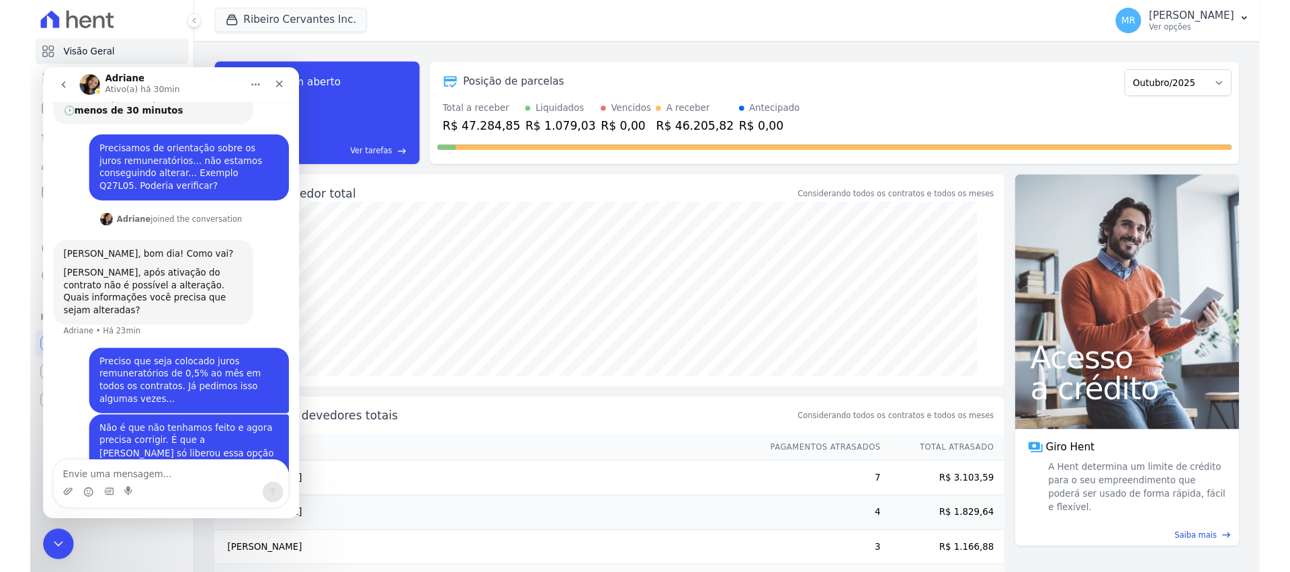
scroll to position [135, 0]
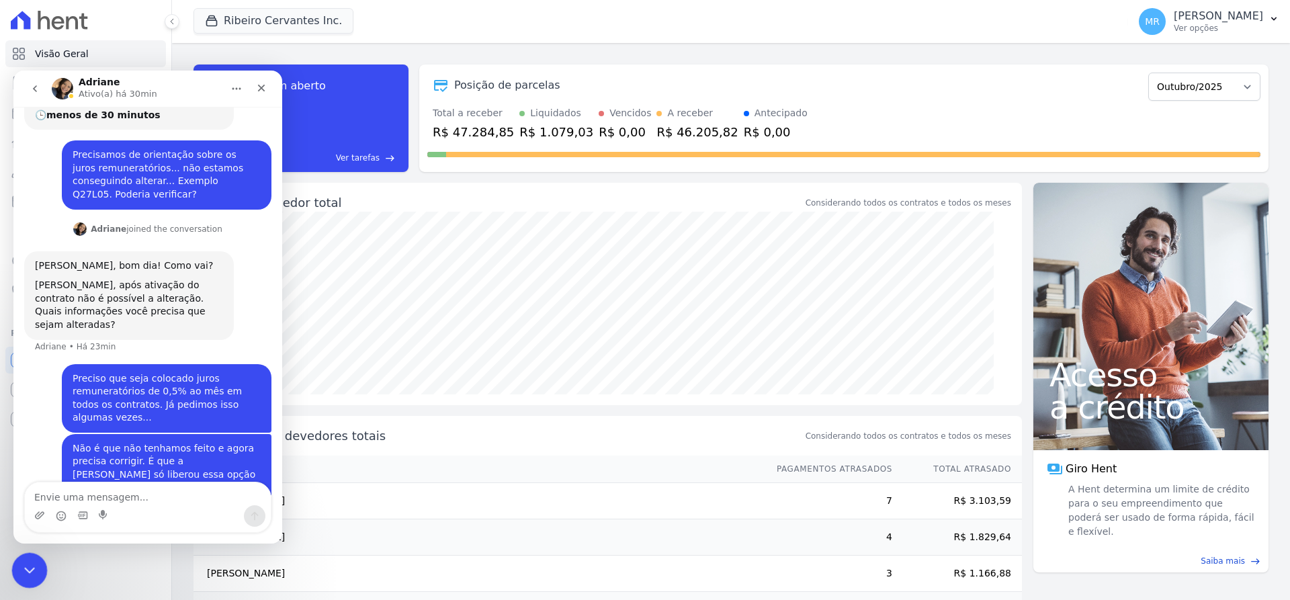
click at [23, 568] on icon "Encerramento do Messenger da Intercom" at bounding box center [27, 568] width 16 height 16
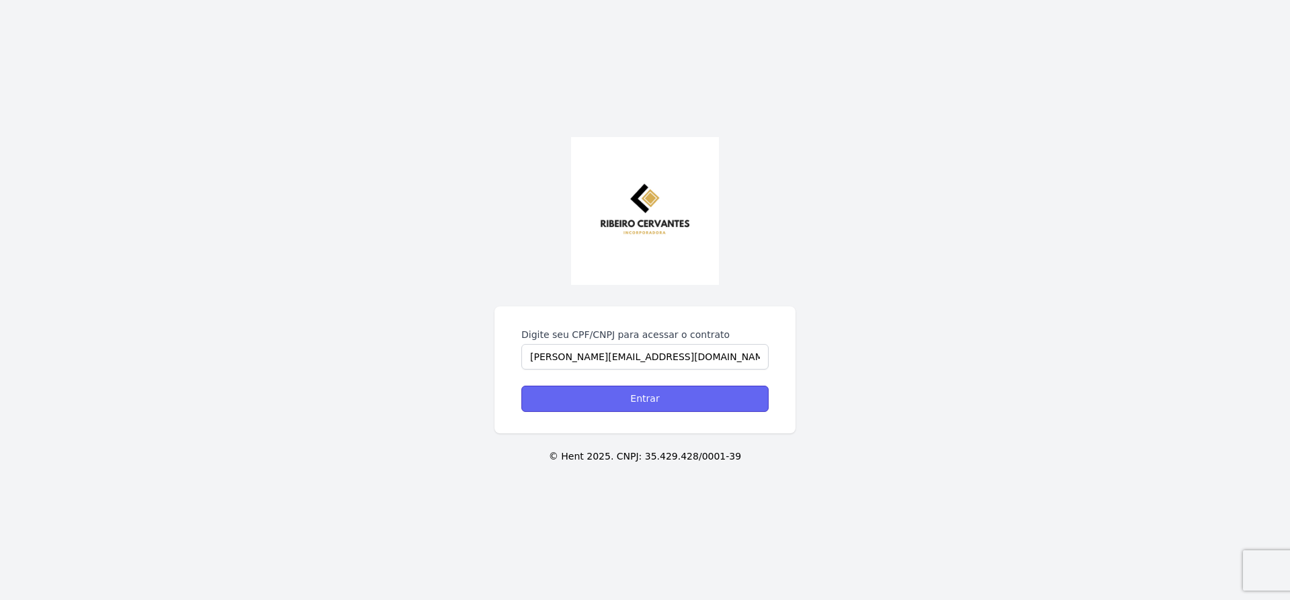
click at [641, 392] on input "Entrar" at bounding box center [645, 399] width 247 height 26
